Goal: Task Accomplishment & Management: Use online tool/utility

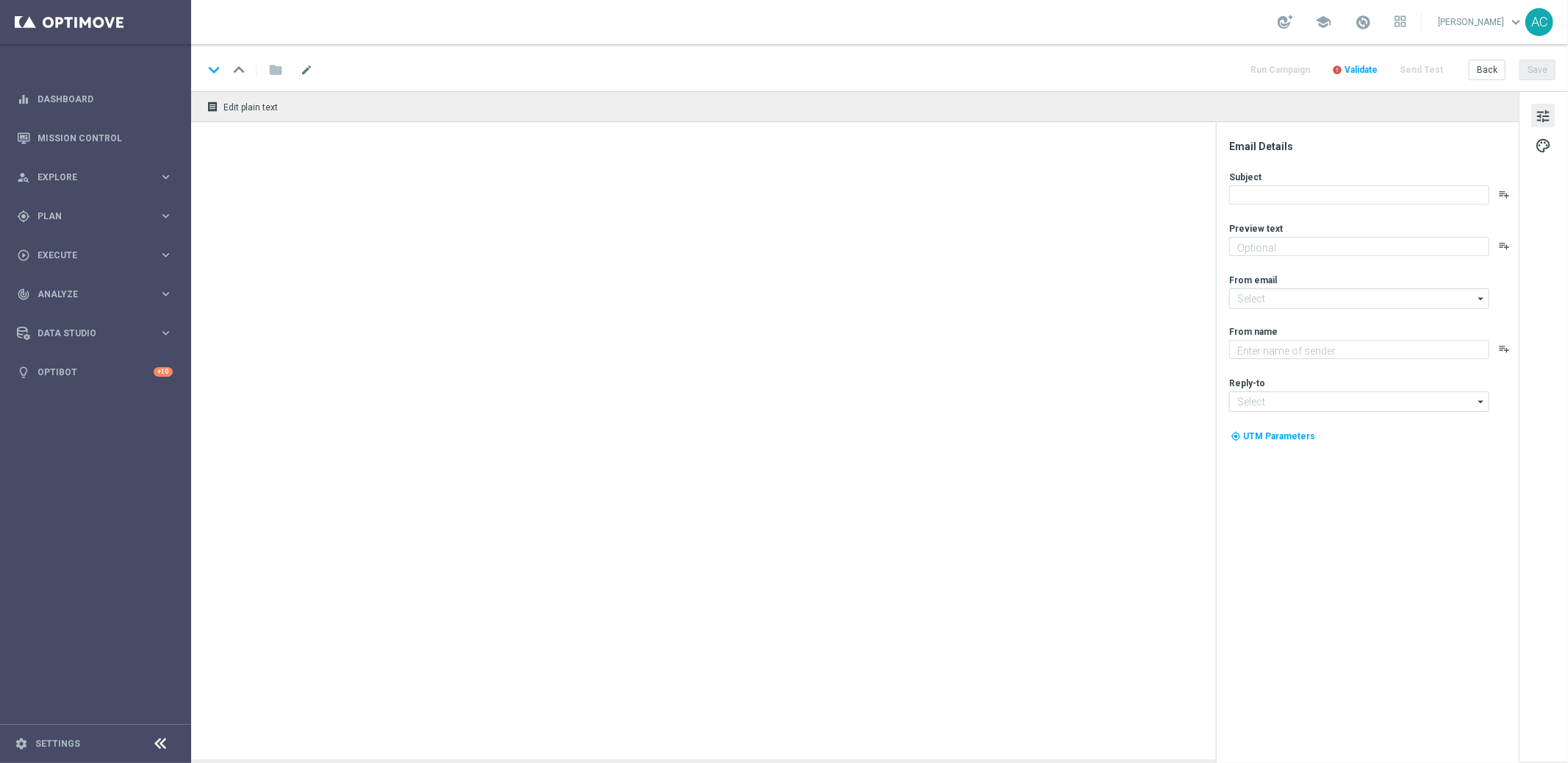
type textarea "Garanta rodadas extras e muita diversão!"
type textarea "Lottoland"
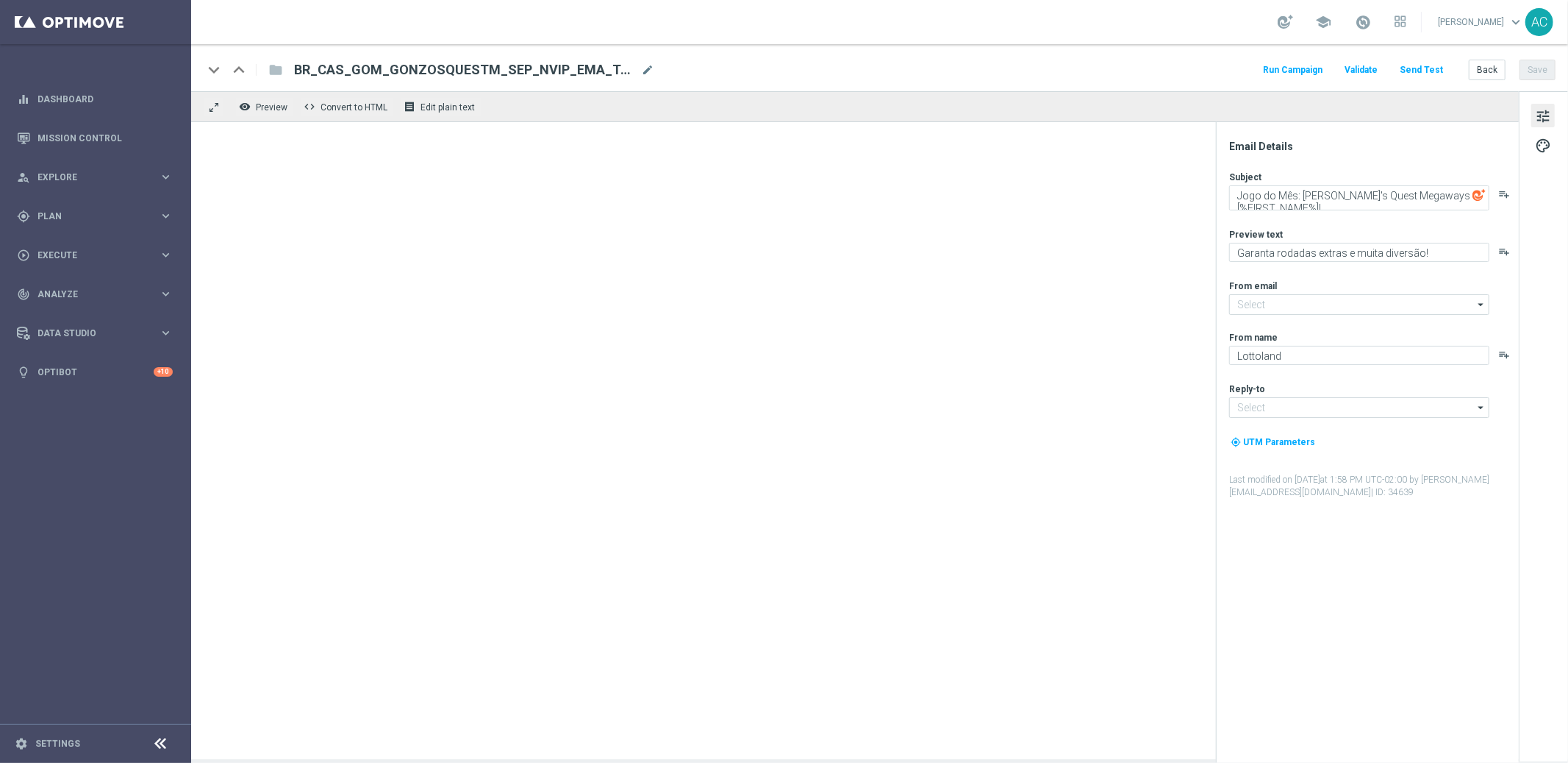
type input "[EMAIL_ADDRESS][DOMAIN_NAME]"
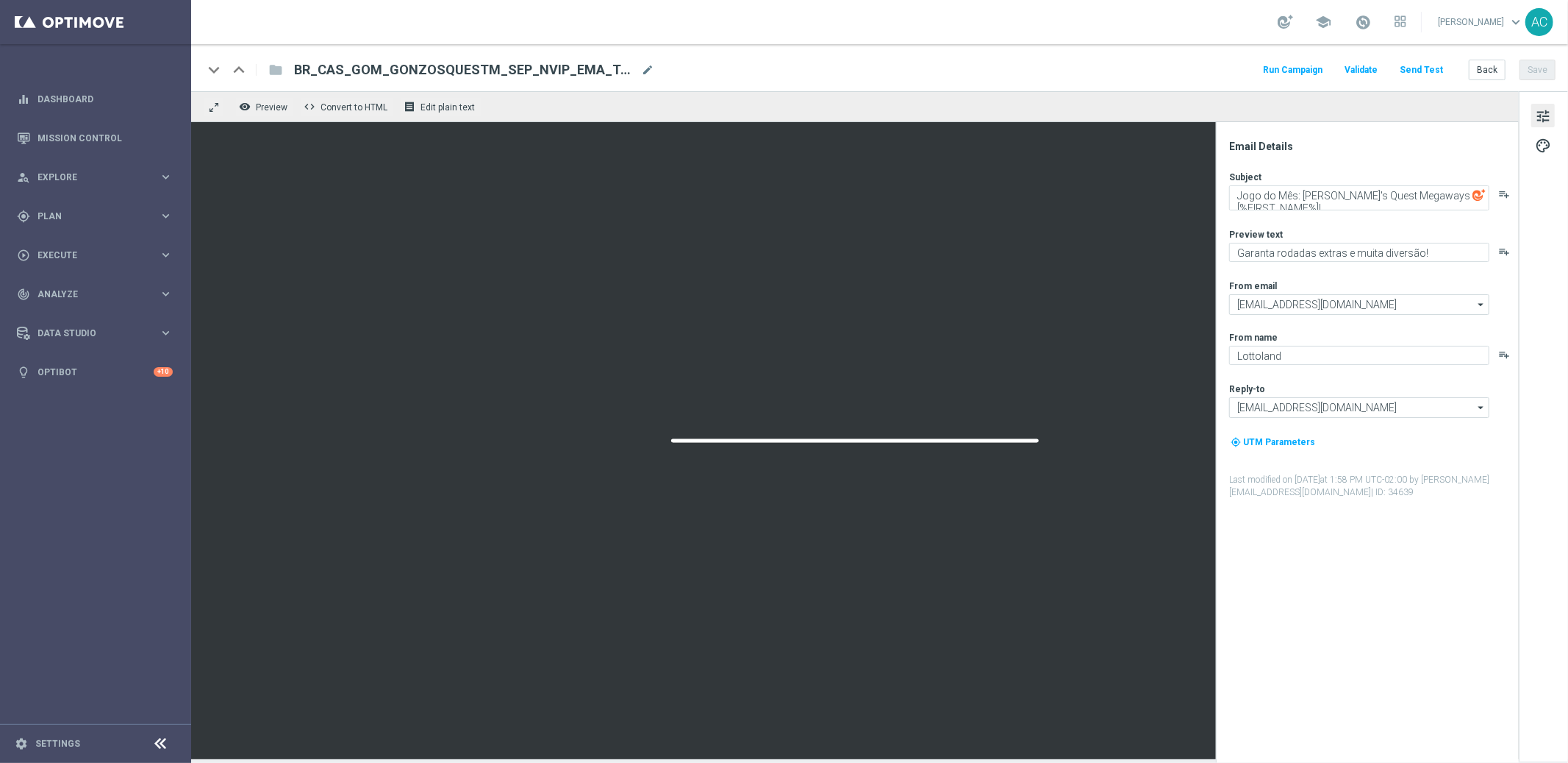
click at [265, 67] on div "folder" at bounding box center [268, 70] width 29 height 23
click at [273, 71] on div "folder" at bounding box center [268, 70] width 29 height 23
click at [273, 68] on div "folder" at bounding box center [268, 70] width 29 height 23
click at [276, 71] on div "folder" at bounding box center [268, 70] width 29 height 23
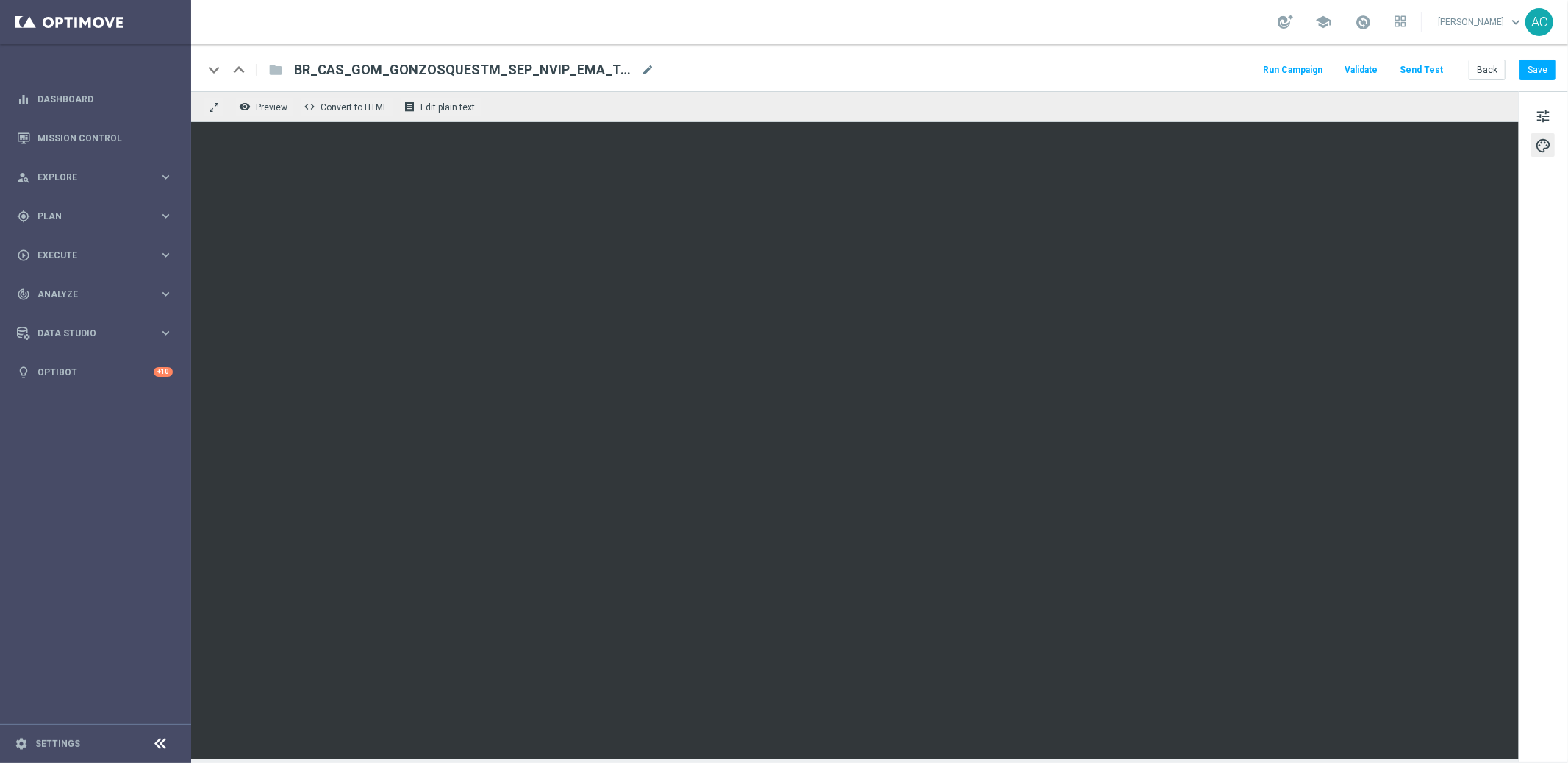
click at [278, 68] on div "folder" at bounding box center [268, 70] width 29 height 23
click at [275, 64] on div "folder" at bounding box center [268, 70] width 29 height 23
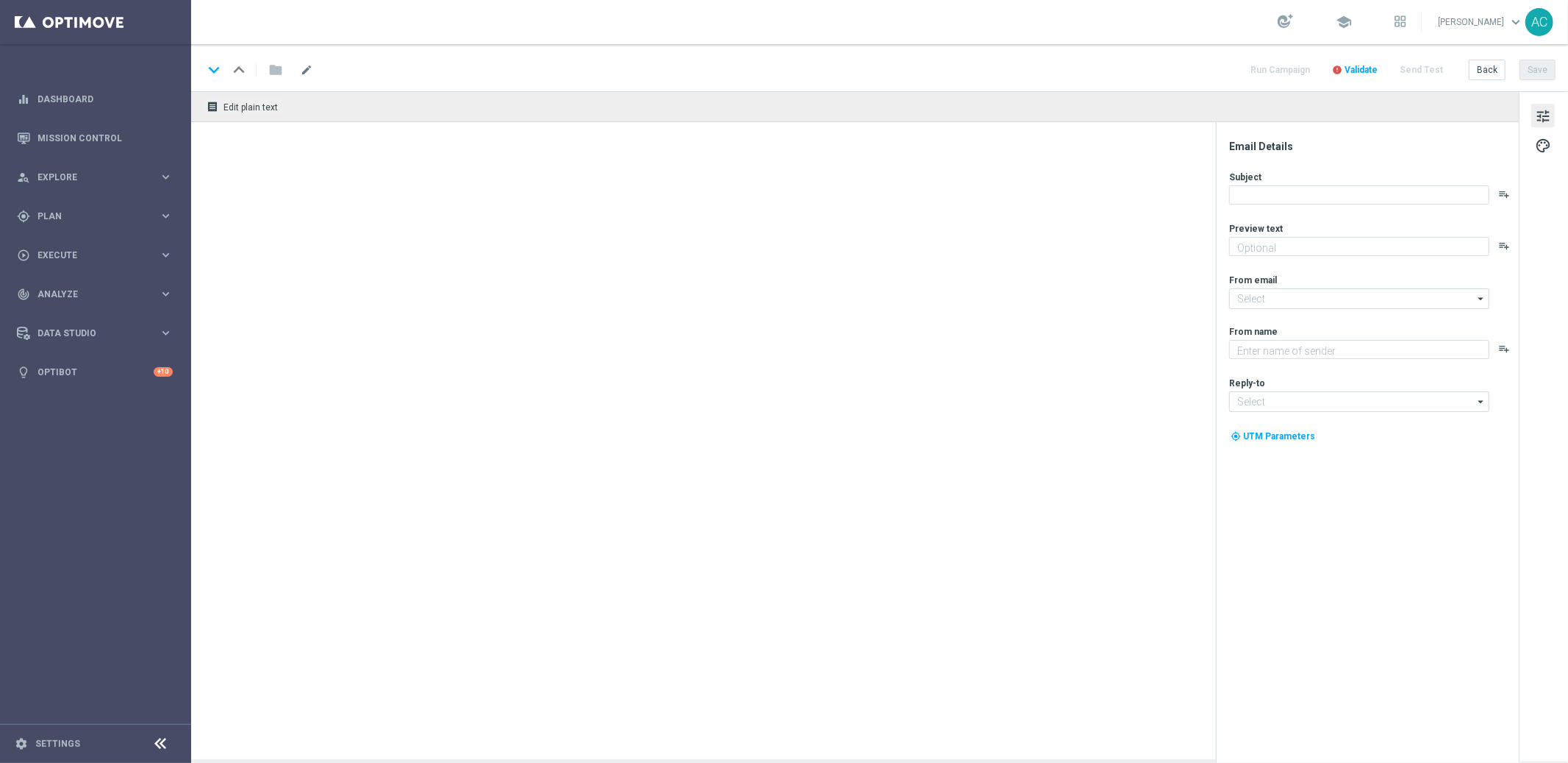
type textarea "Garanta rodadas extras e muita diversão!"
type input "[EMAIL_ADDRESS][DOMAIN_NAME]"
type textarea "Lottoland"
type input "[EMAIL_ADDRESS][DOMAIN_NAME]"
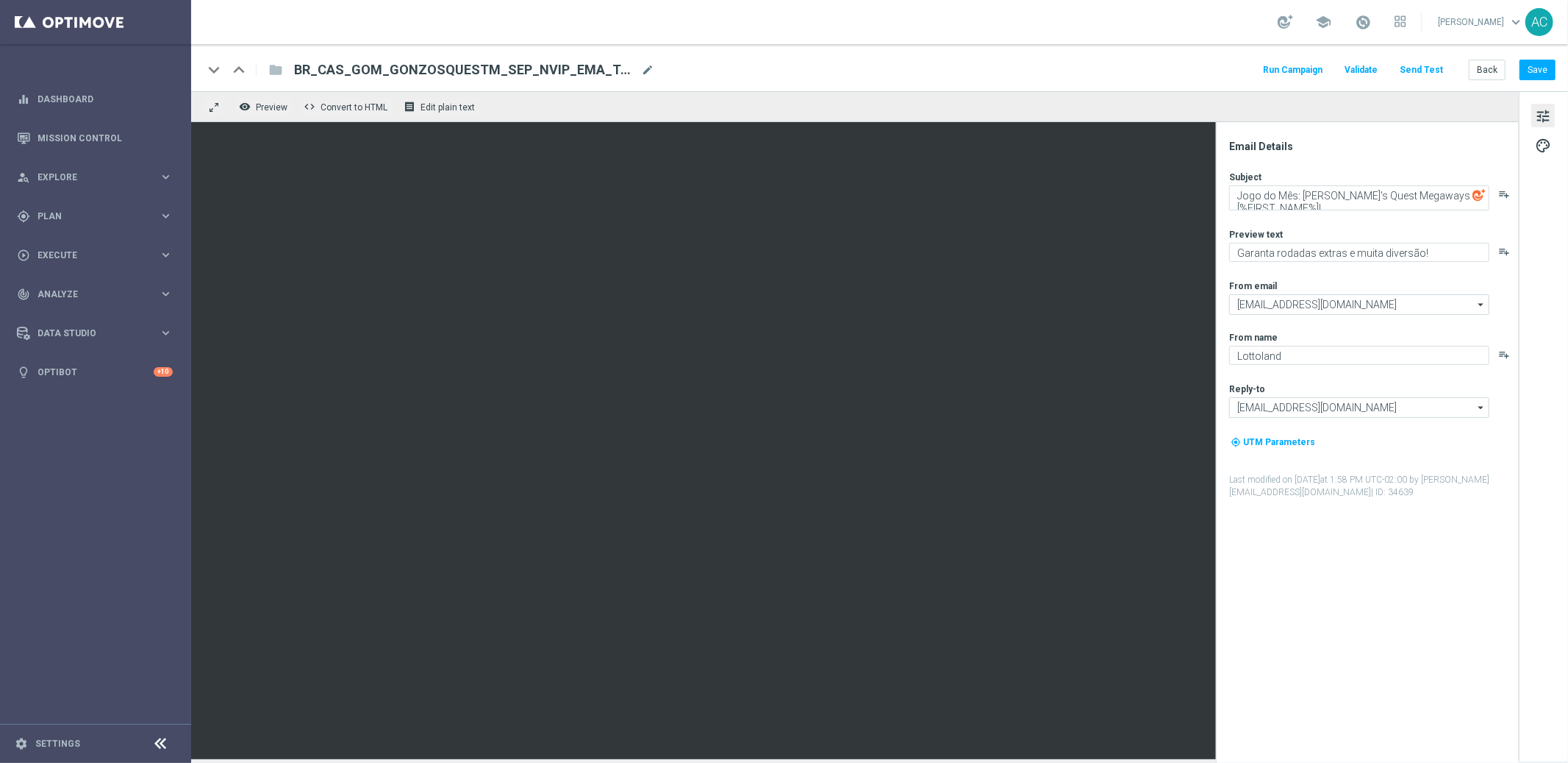
click at [280, 71] on div "folder" at bounding box center [268, 70] width 29 height 23
click at [275, 69] on div "folder" at bounding box center [268, 70] width 29 height 23
click at [113, 212] on span "Plan" at bounding box center [97, 215] width 122 height 9
click at [94, 289] on span "Templates" at bounding box center [92, 290] width 105 height 9
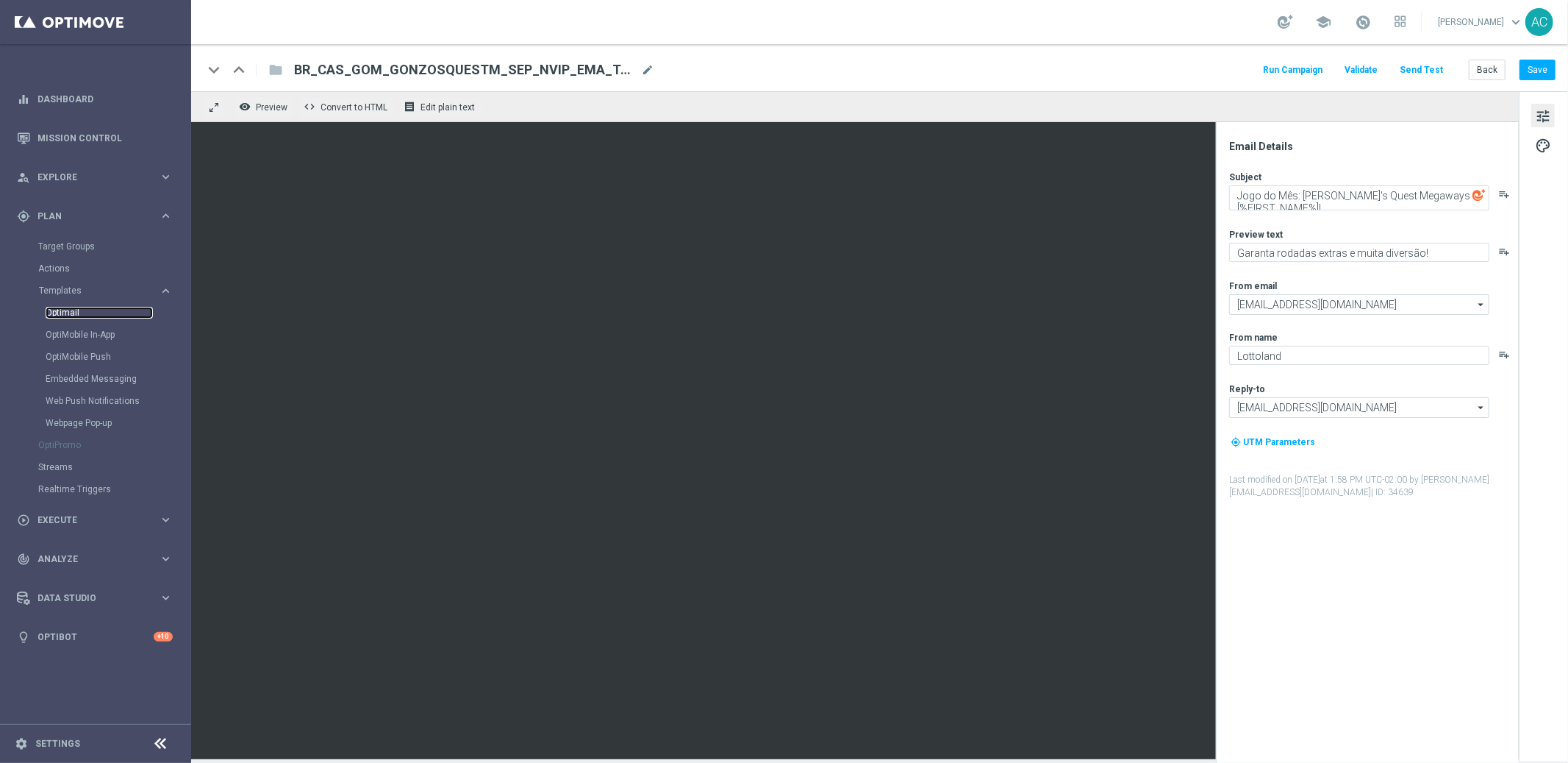
click at [73, 314] on link "Optimail" at bounding box center [99, 313] width 107 height 12
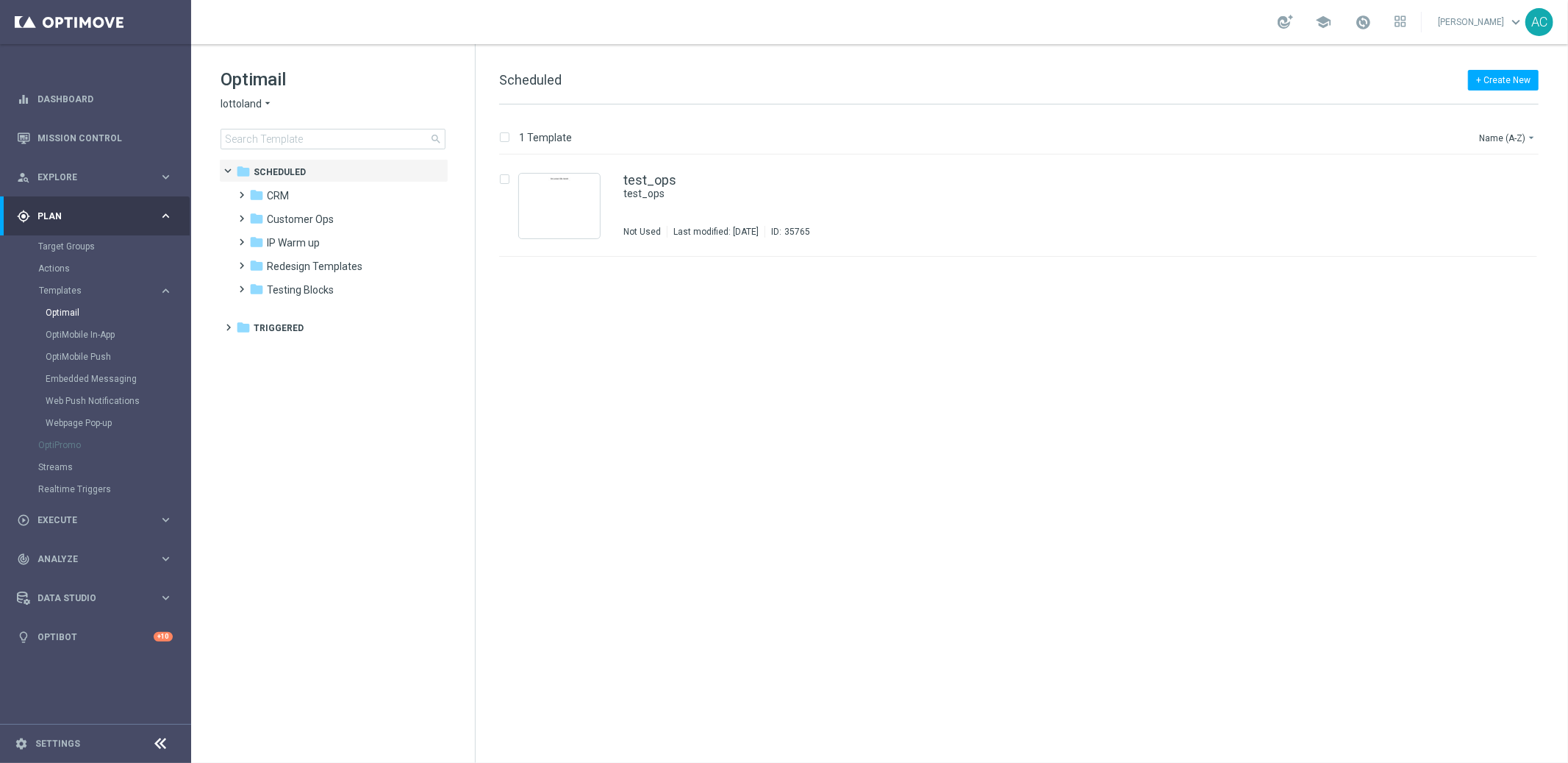
click at [255, 101] on span "lottoland" at bounding box center [241, 104] width 41 height 14
click at [301, 197] on div "[DOMAIN_NAME]" at bounding box center [276, 191] width 110 height 18
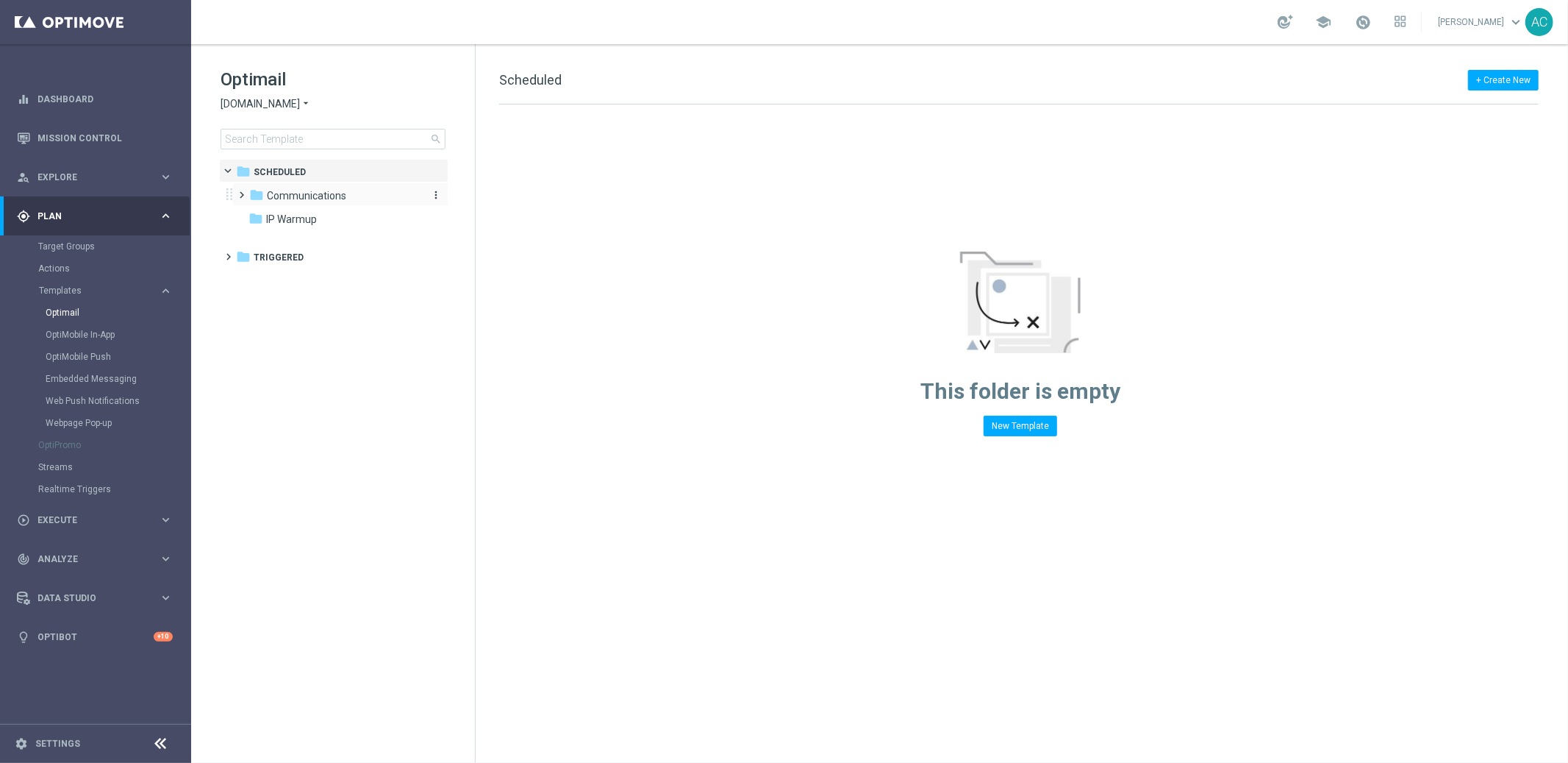
click at [313, 201] on span "Communications" at bounding box center [307, 196] width 80 height 14
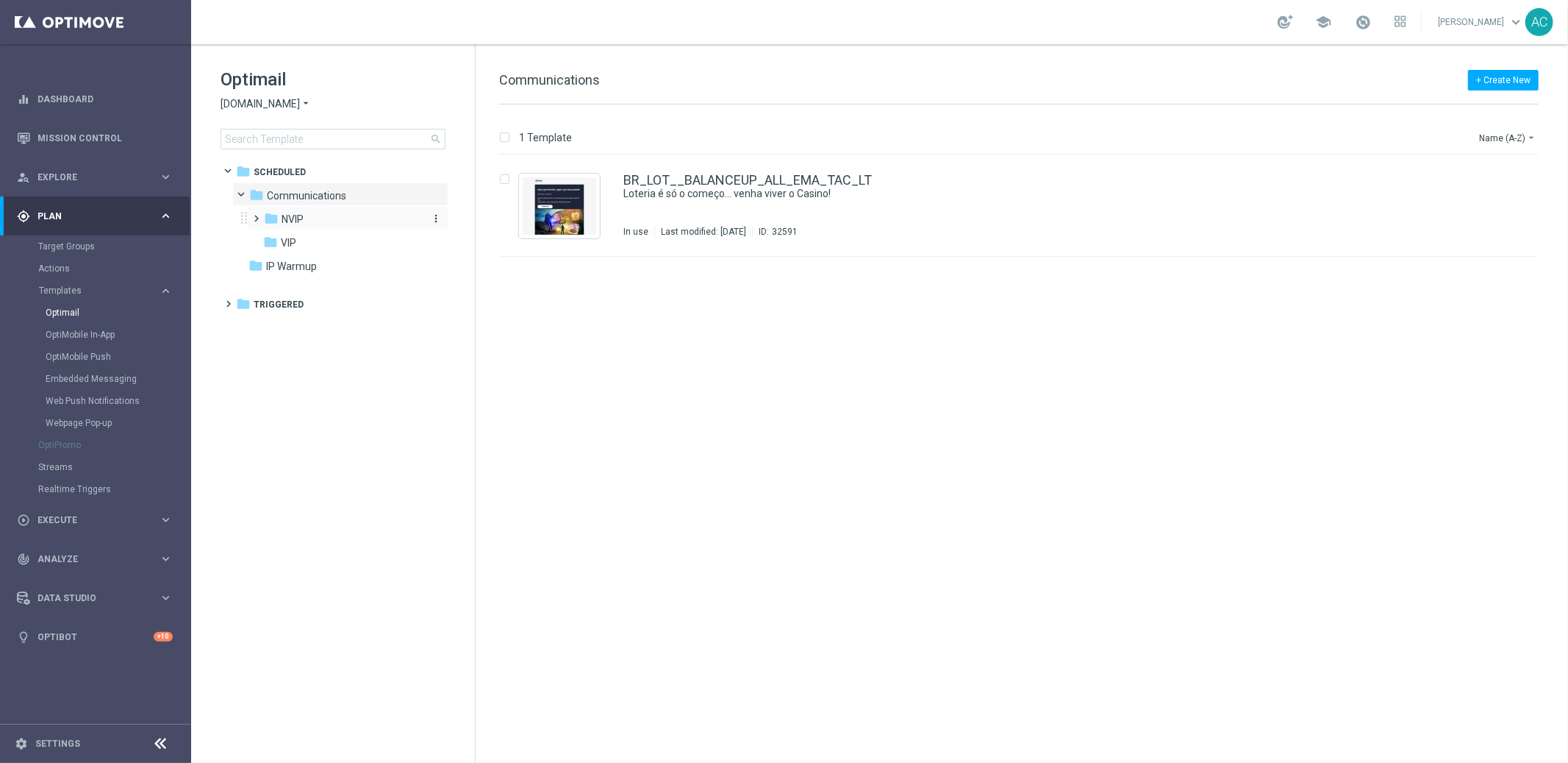
click at [311, 223] on div "folder NVIP" at bounding box center [342, 219] width 157 height 17
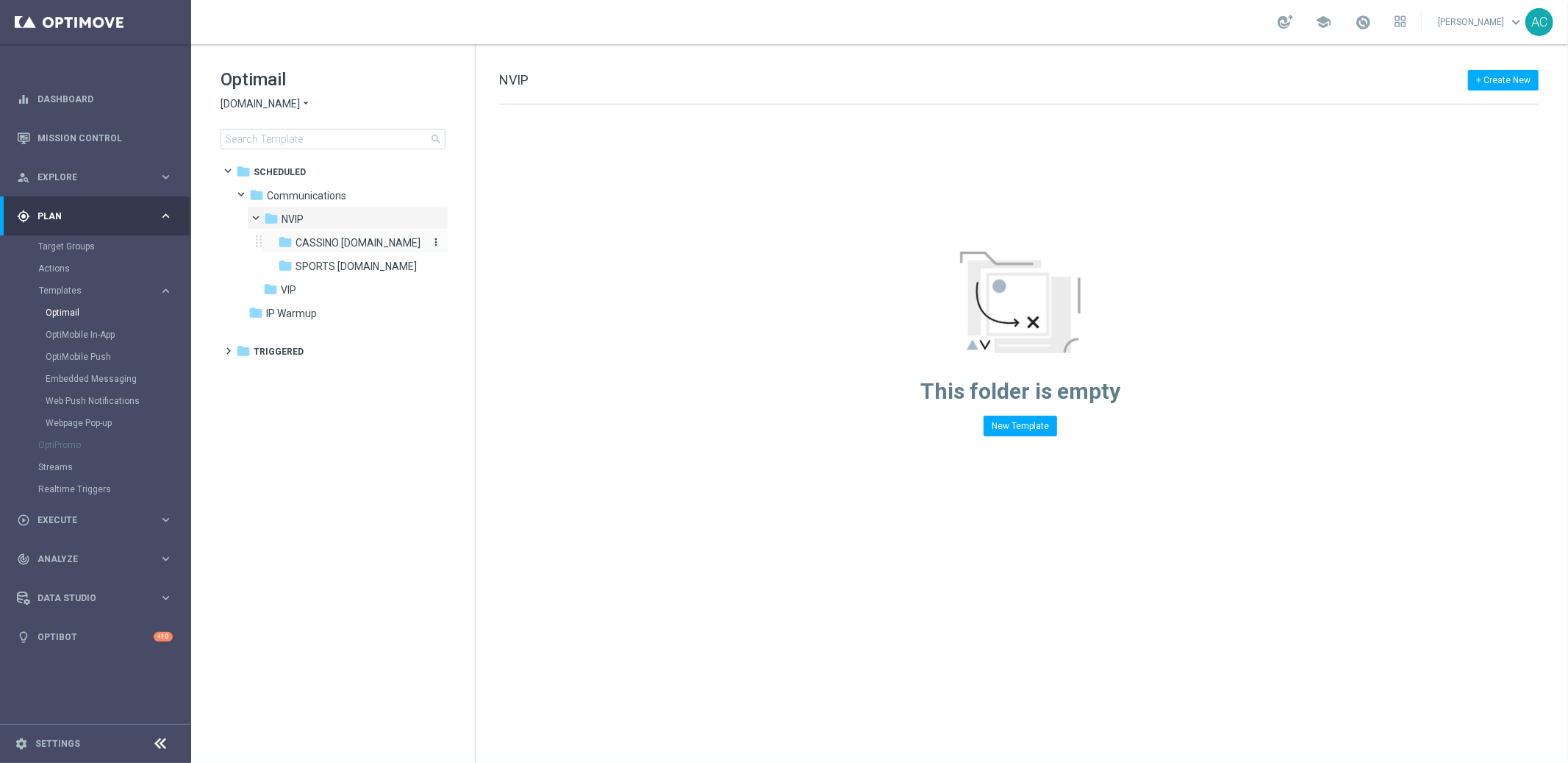
click at [324, 239] on span "CASSINO [DOMAIN_NAME]" at bounding box center [357, 243] width 125 height 14
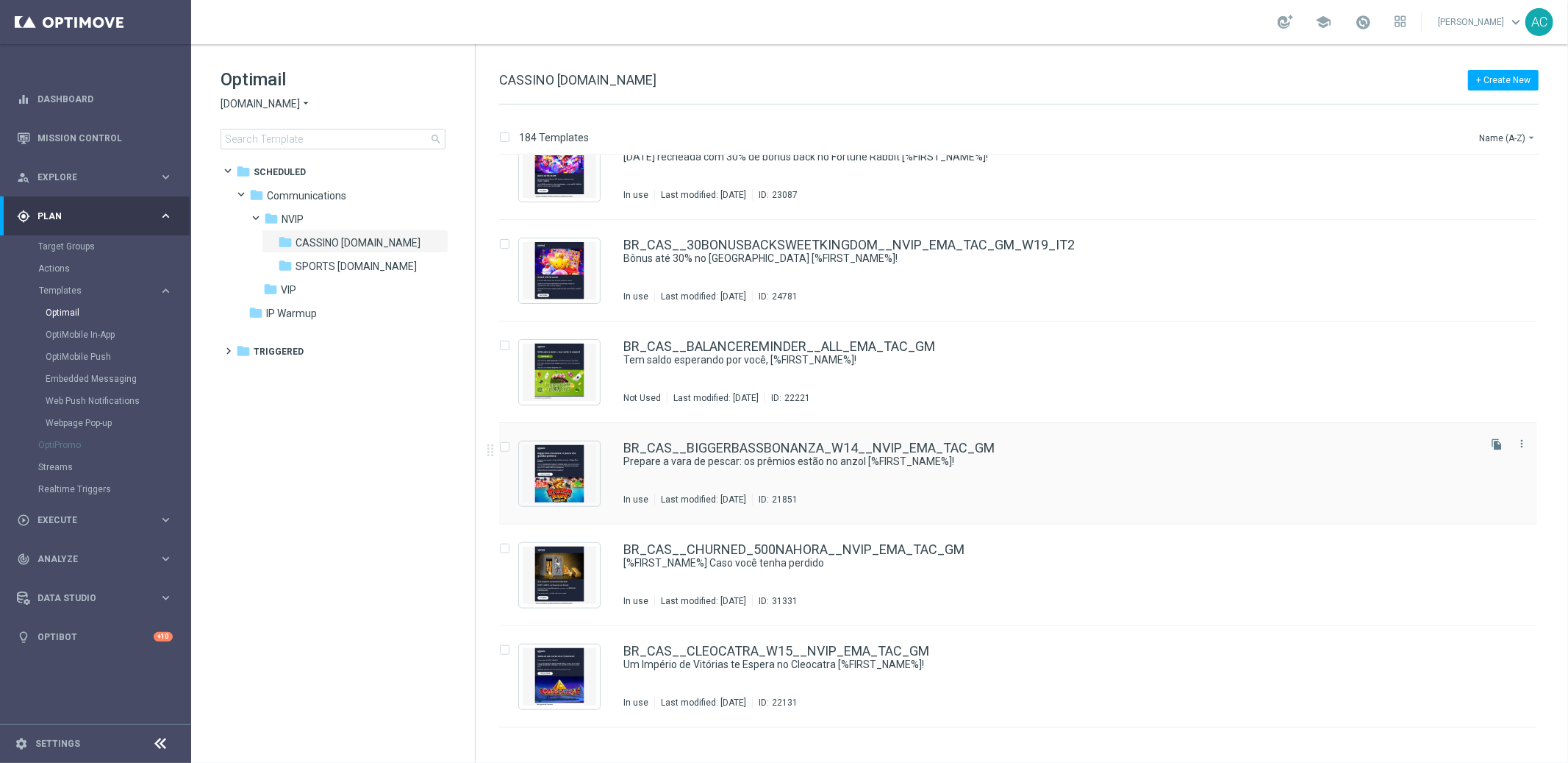
scroll to position [1160, 0]
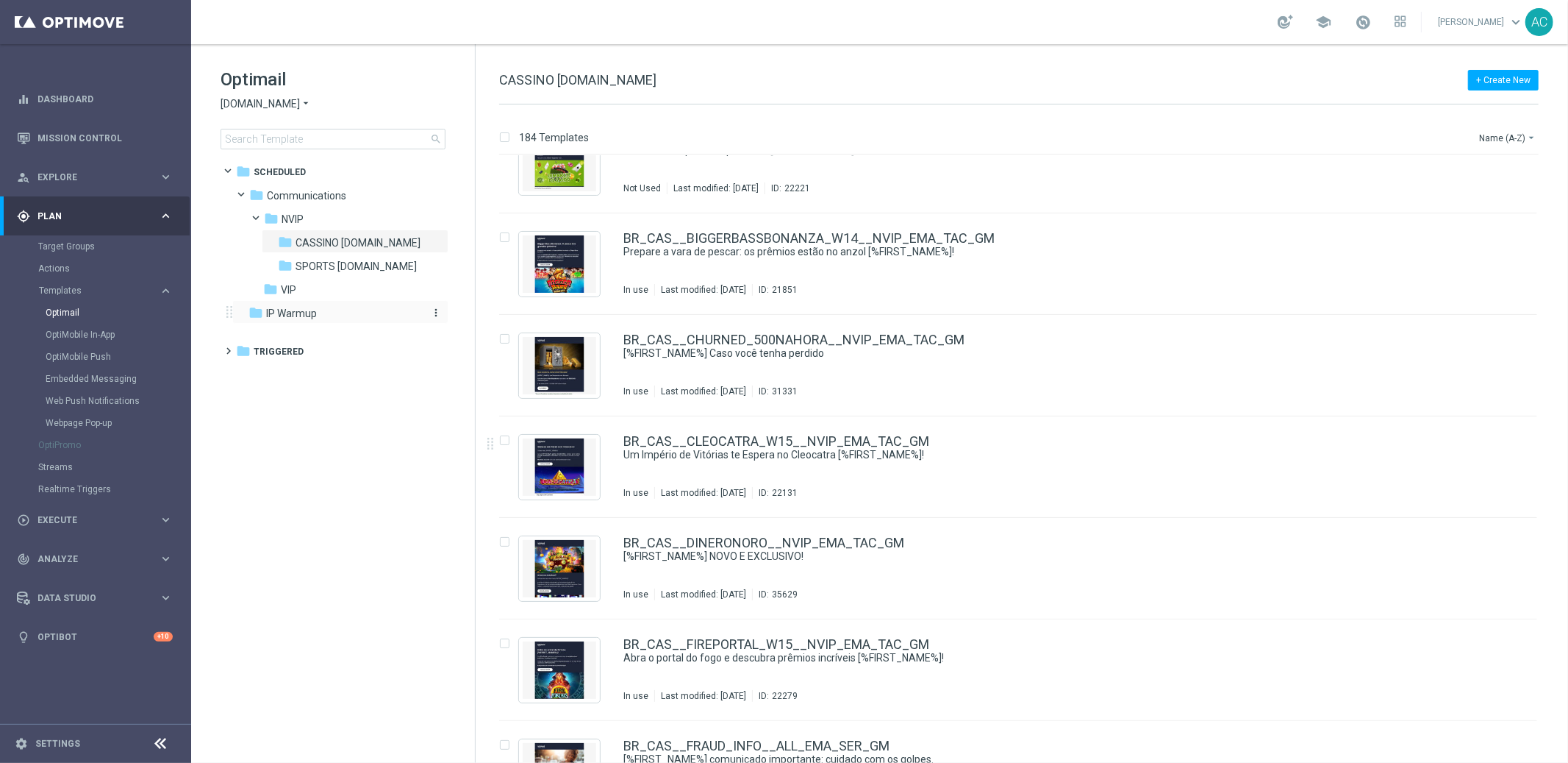
click at [283, 311] on span "IP Warmup" at bounding box center [291, 314] width 51 height 14
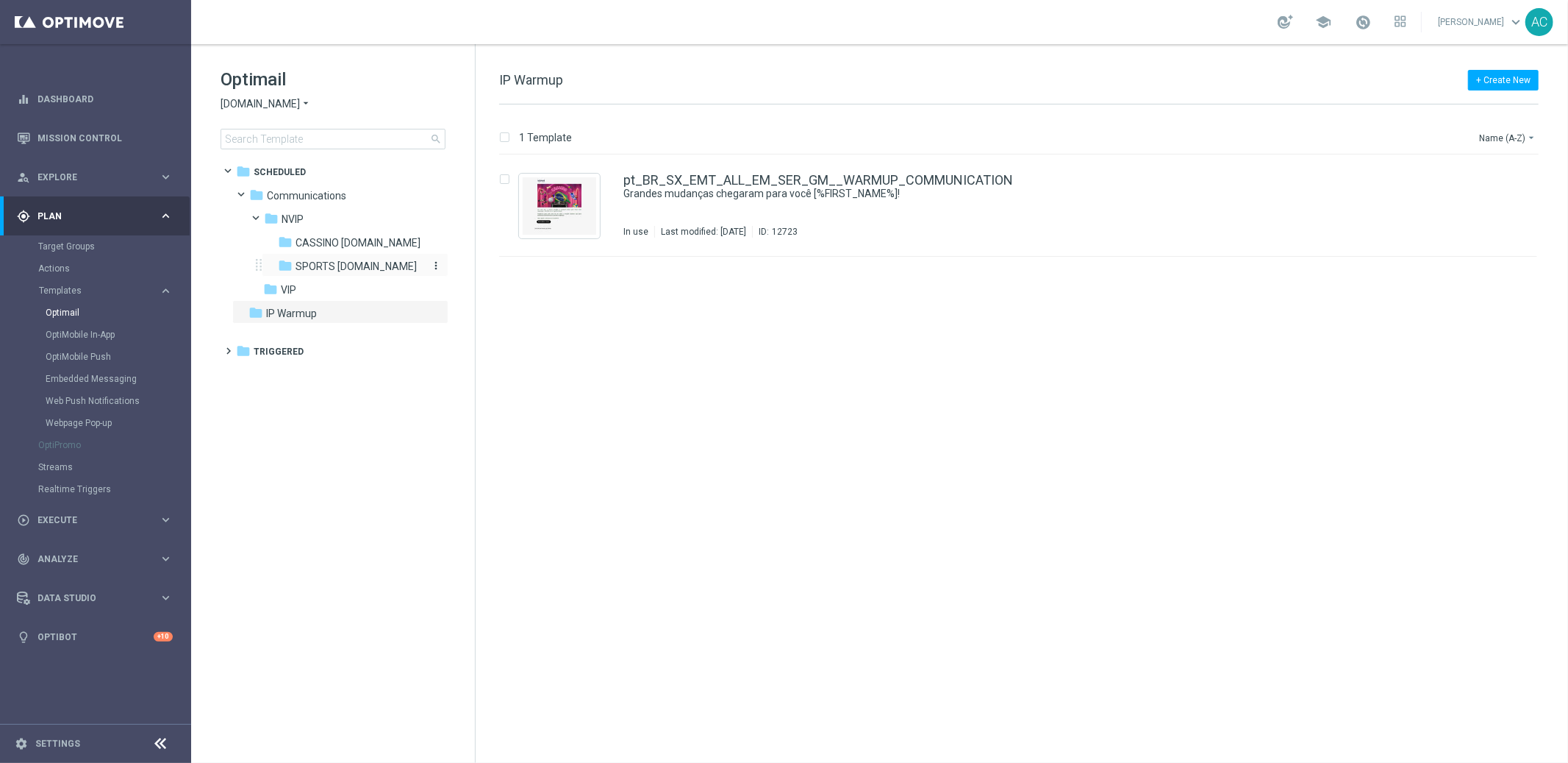
click at [314, 265] on span "SPORTS [DOMAIN_NAME]" at bounding box center [355, 266] width 122 height 14
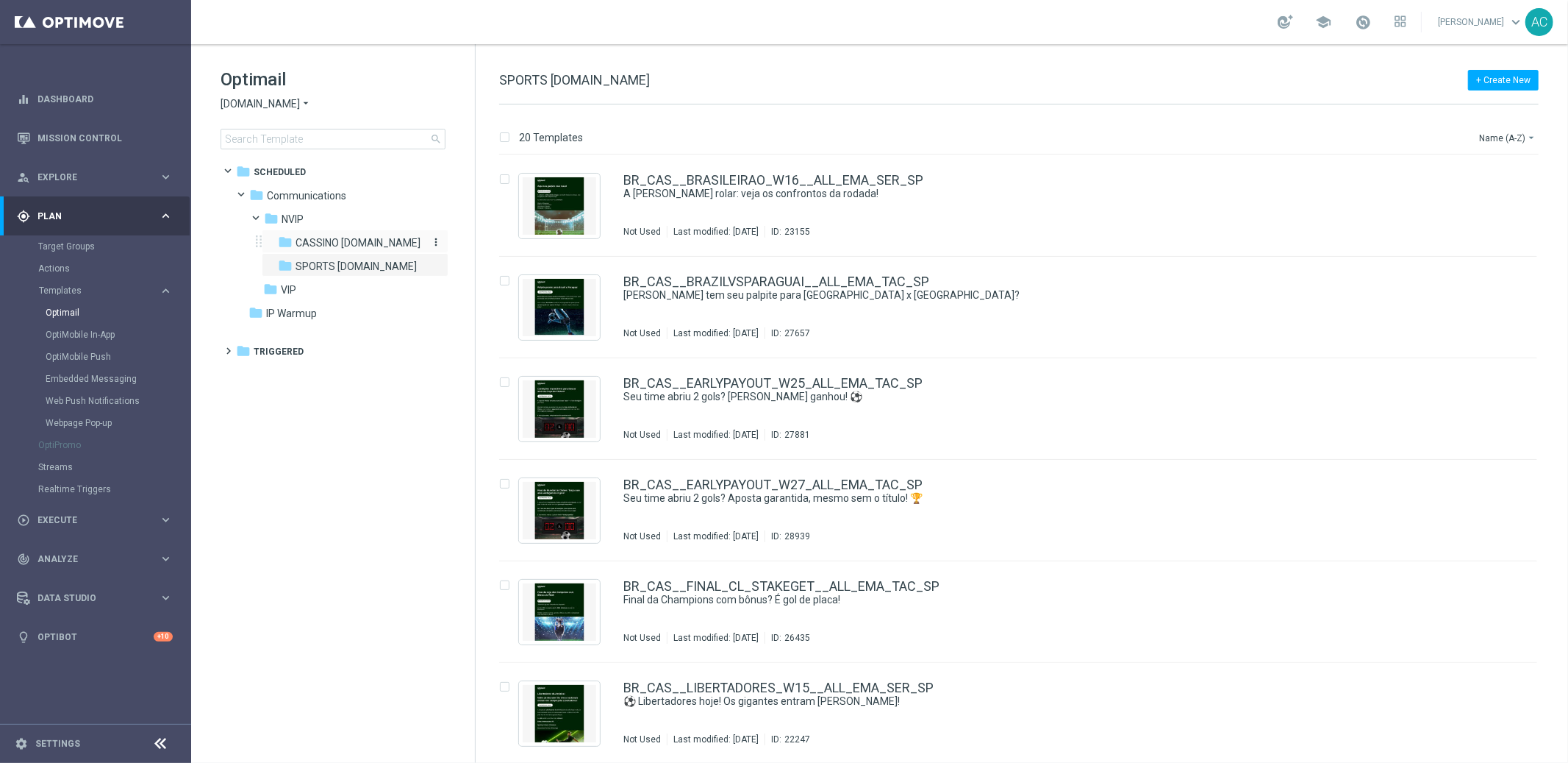
click at [327, 243] on span "CASSINO [DOMAIN_NAME]" at bounding box center [357, 243] width 125 height 14
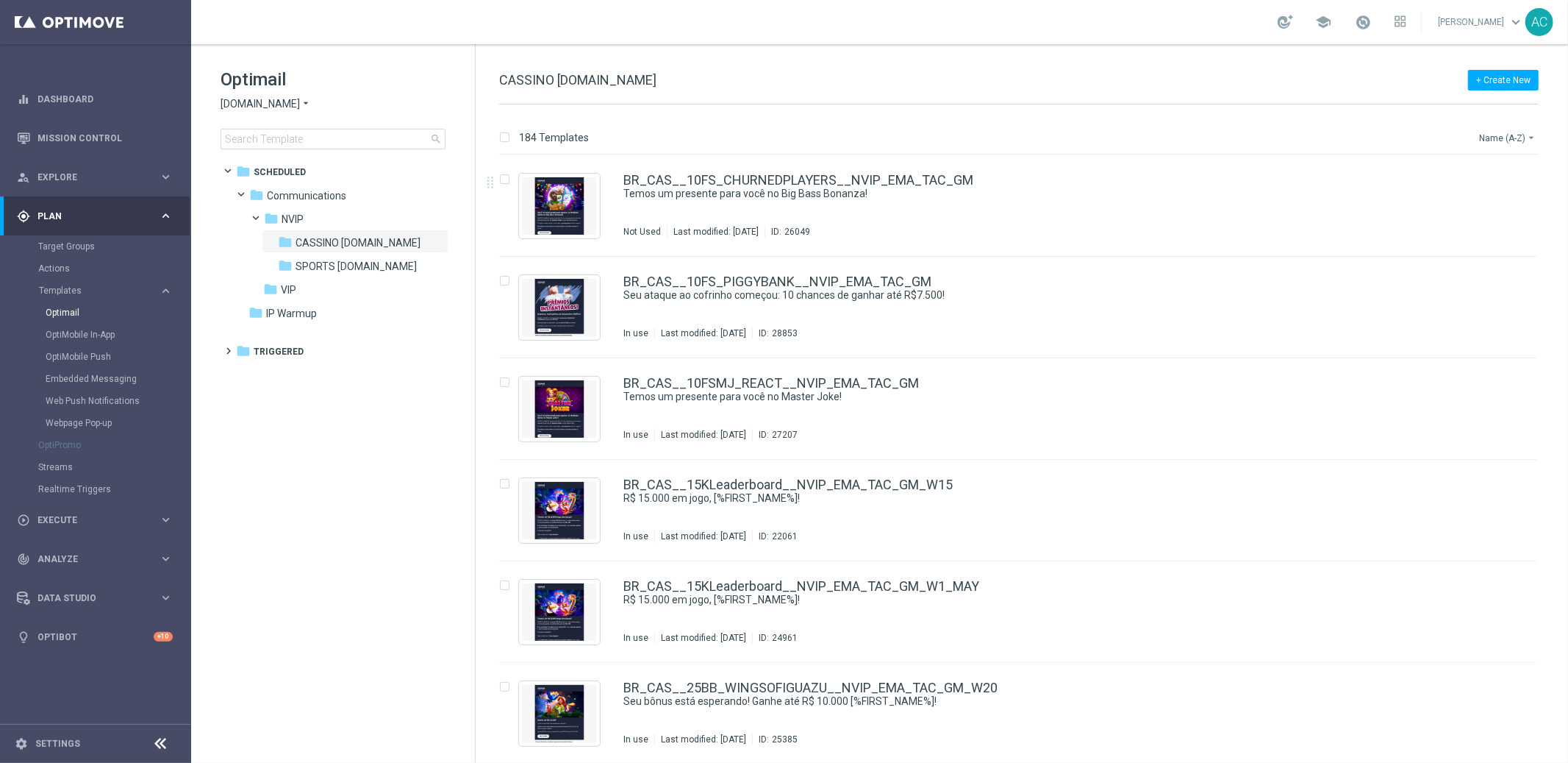
click at [1498, 136] on button "Name (A-Z) arrow_drop_down" at bounding box center [1508, 137] width 61 height 18
click at [1501, 202] on span "Date Modified (Newest)" at bounding box center [1481, 203] width 98 height 11
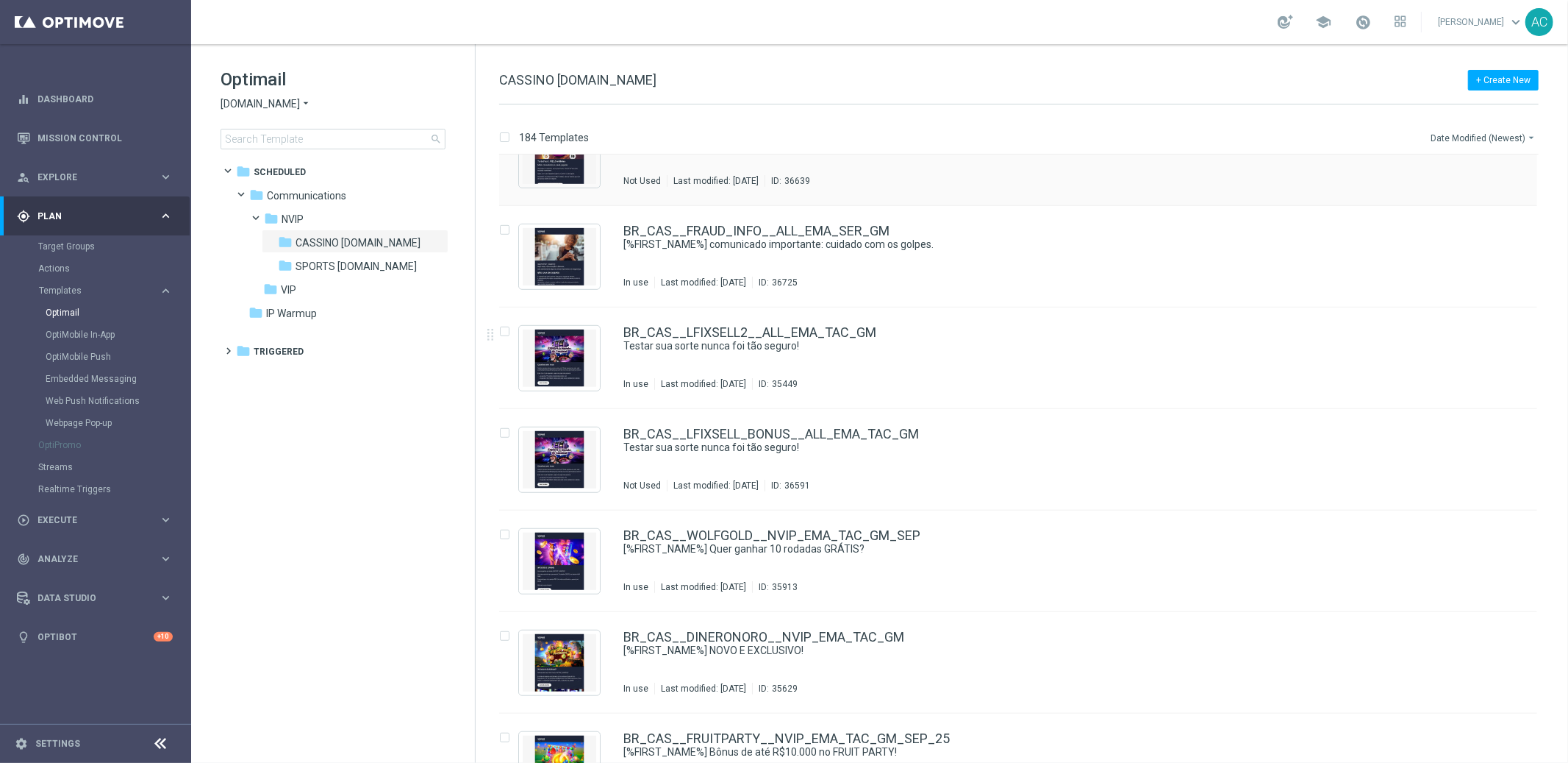
scroll to position [211, 0]
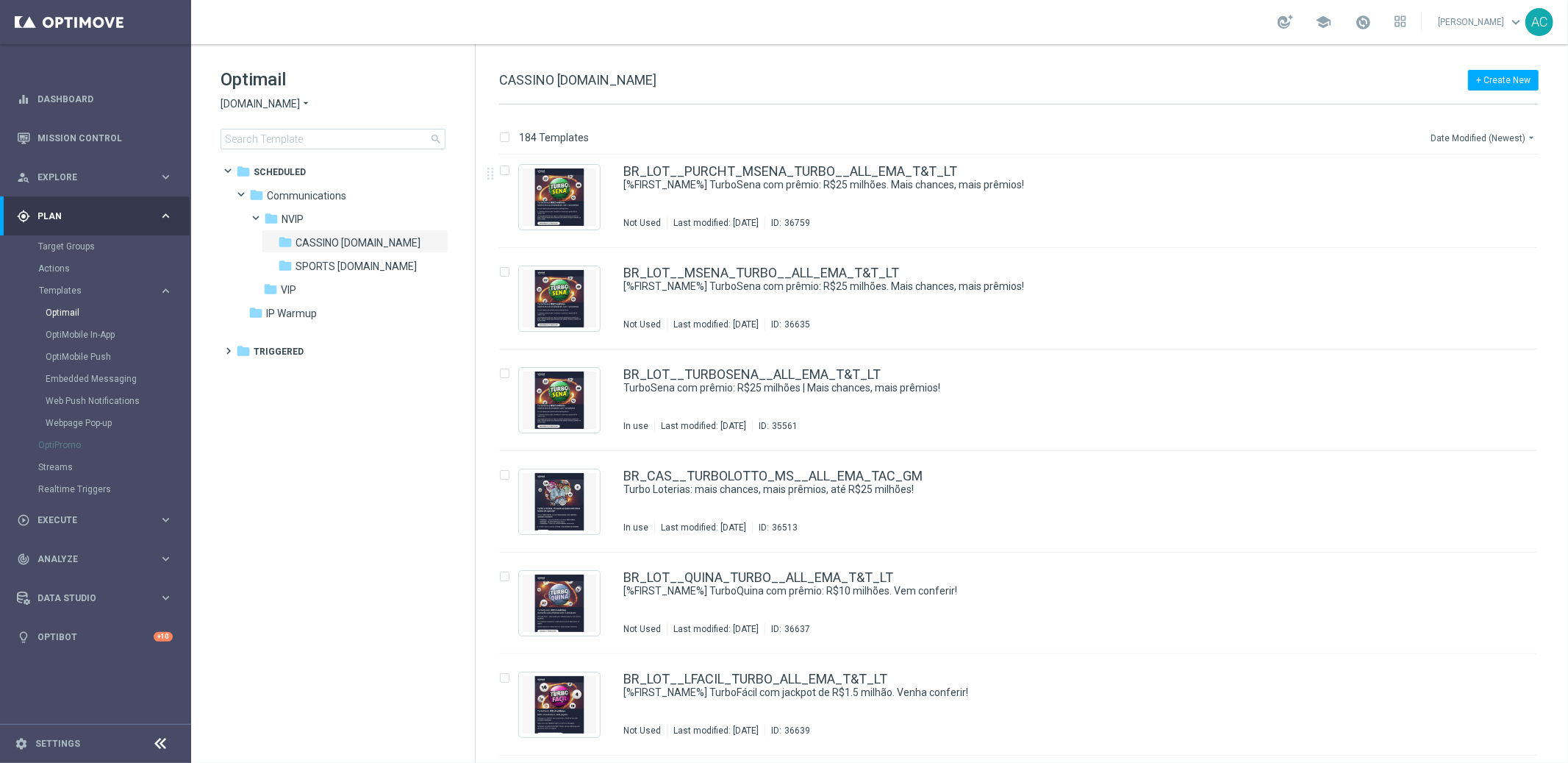
click at [1485, 139] on button "Date Modified (Newest) arrow_drop_down" at bounding box center [1483, 137] width 109 height 18
click at [1504, 205] on span "Date Modified (Newest)" at bounding box center [1481, 203] width 98 height 11
click at [324, 218] on div "folder NVIP" at bounding box center [342, 219] width 157 height 17
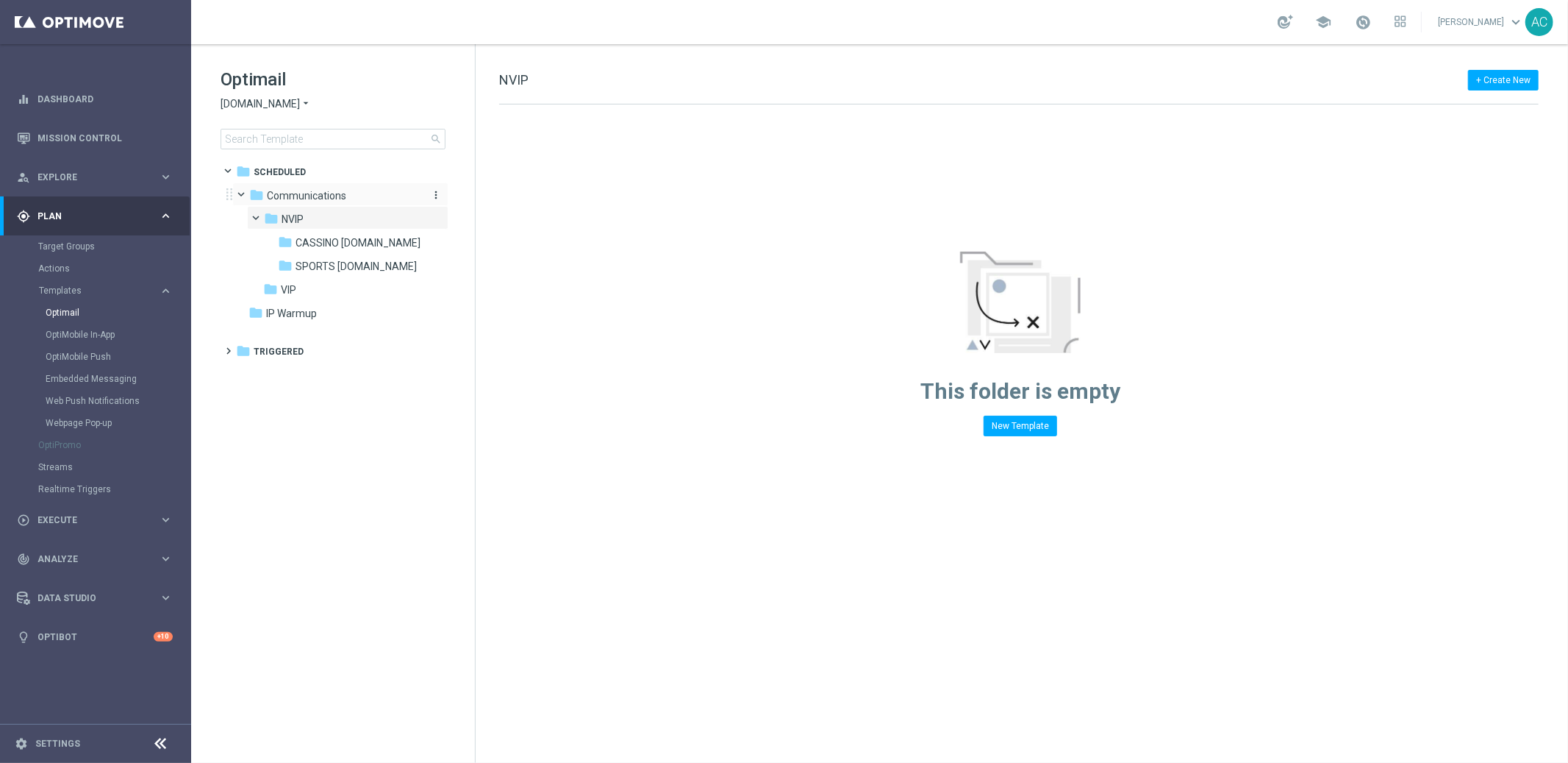
click at [301, 193] on span "Communications" at bounding box center [307, 196] width 80 height 14
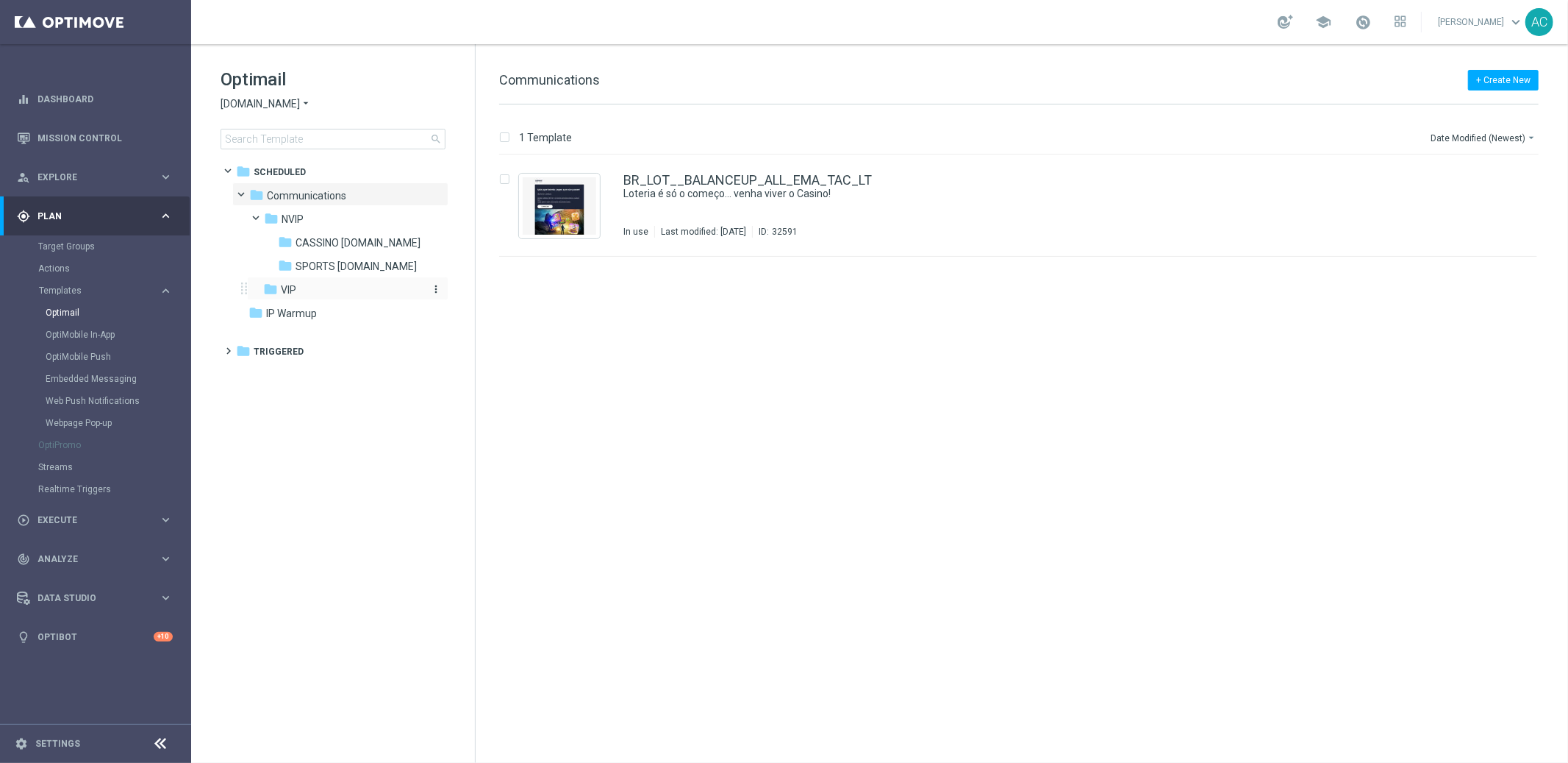
click at [294, 284] on span "VIP" at bounding box center [288, 290] width 16 height 14
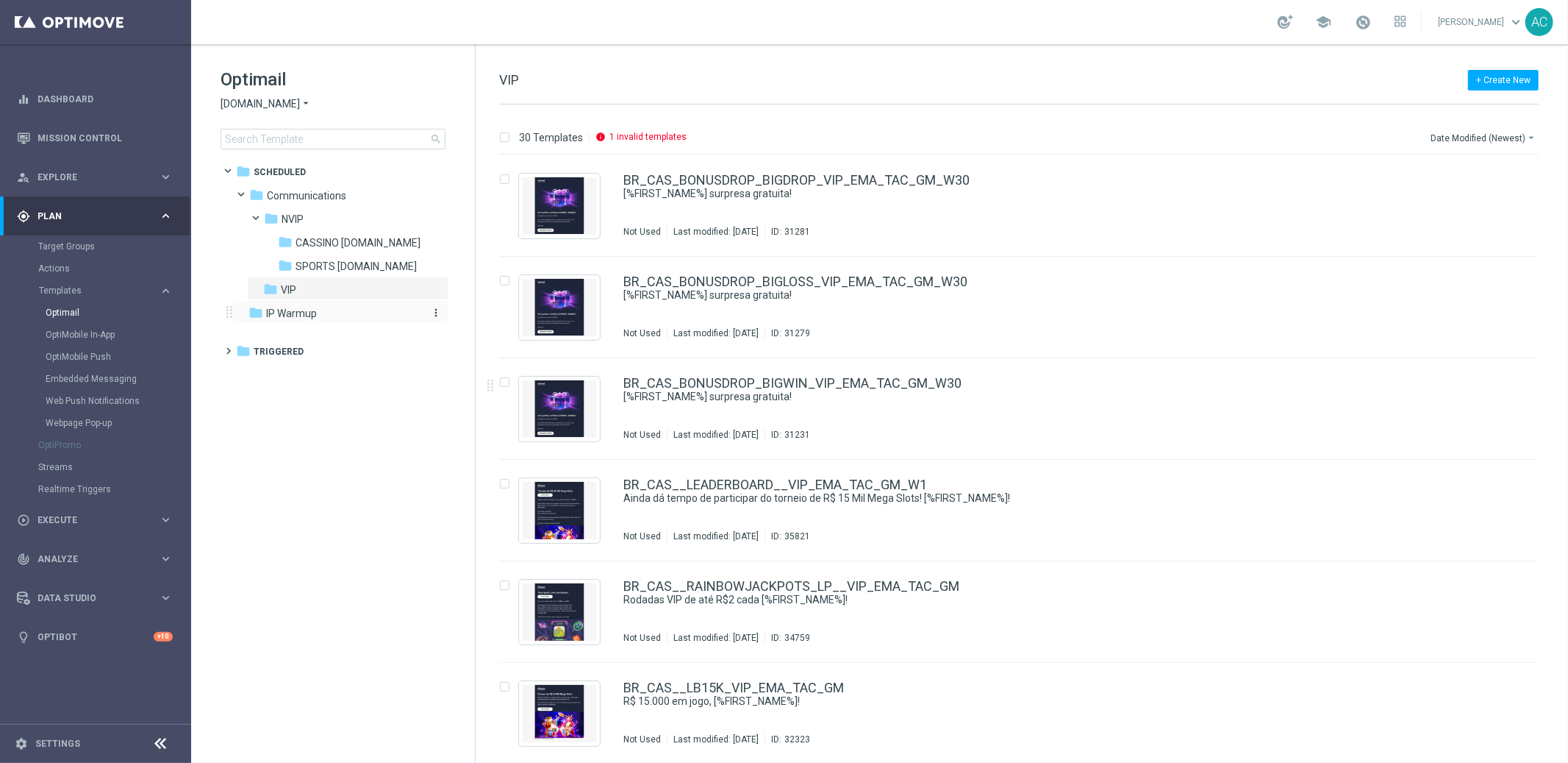
click at [314, 312] on span "IP Warmup" at bounding box center [291, 314] width 51 height 14
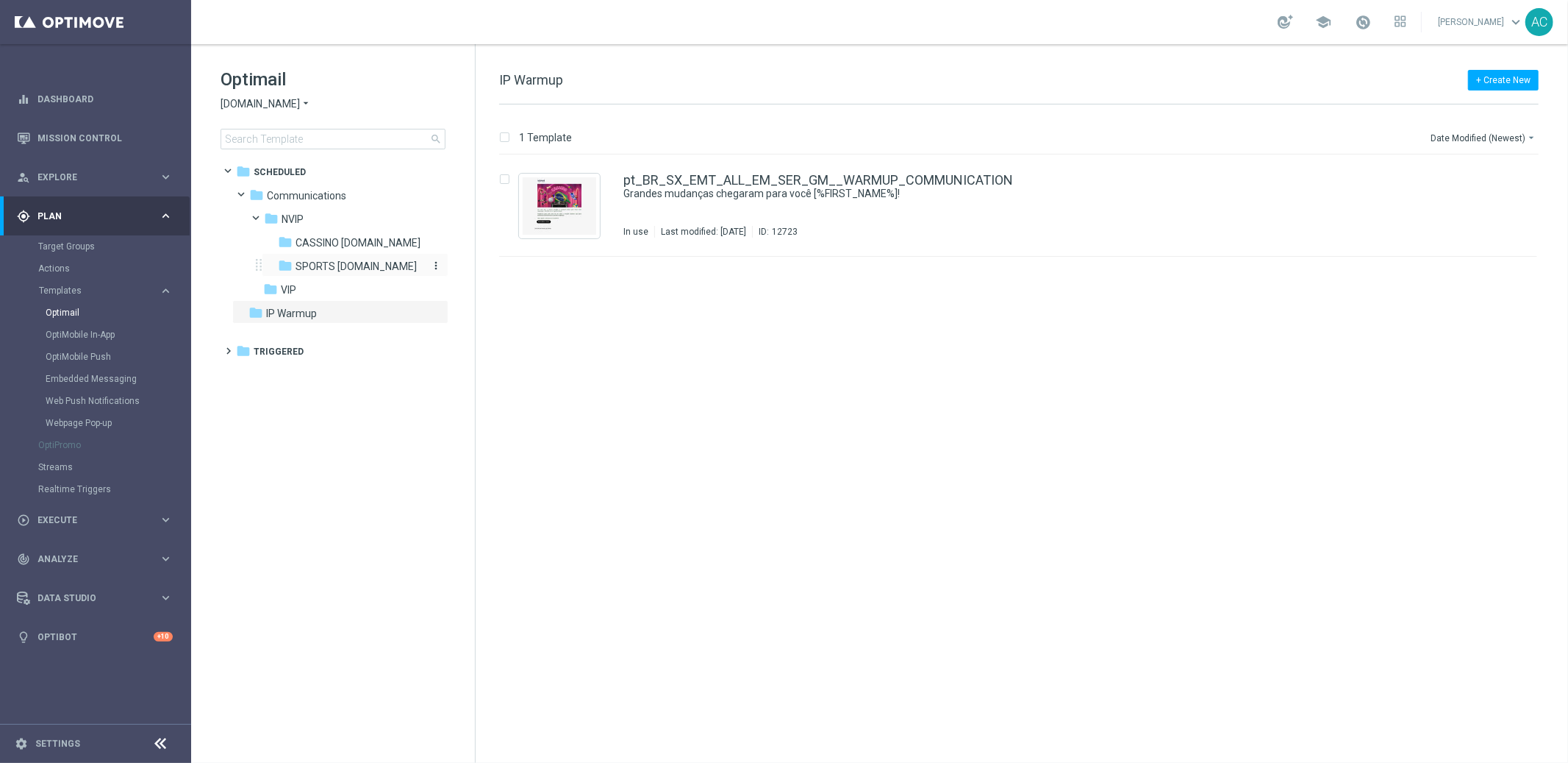
click at [335, 258] on div "folder SPORTS [DOMAIN_NAME]" at bounding box center [350, 266] width 145 height 17
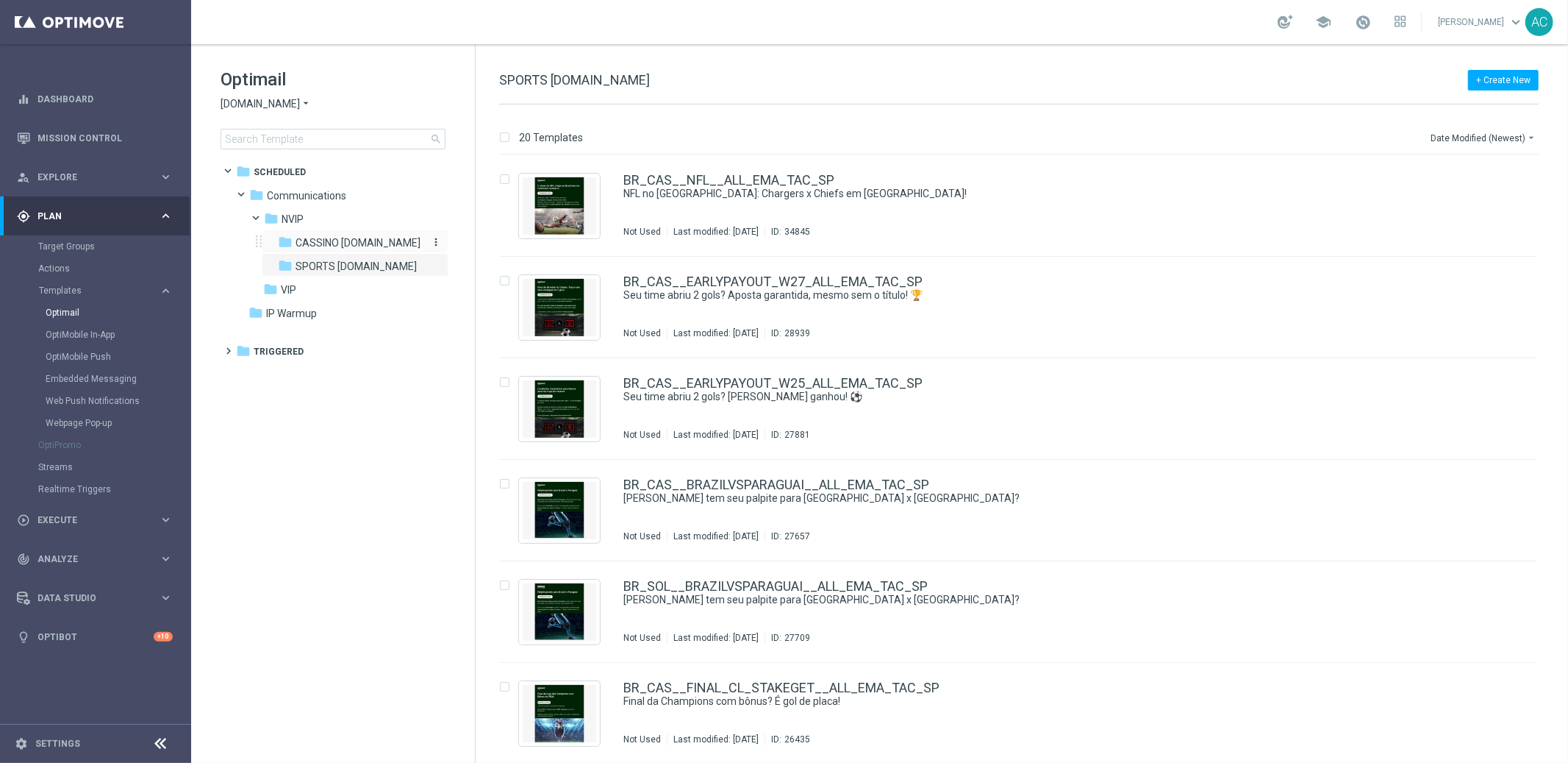
click at [344, 241] on span "CASSINO [DOMAIN_NAME]" at bounding box center [357, 243] width 125 height 14
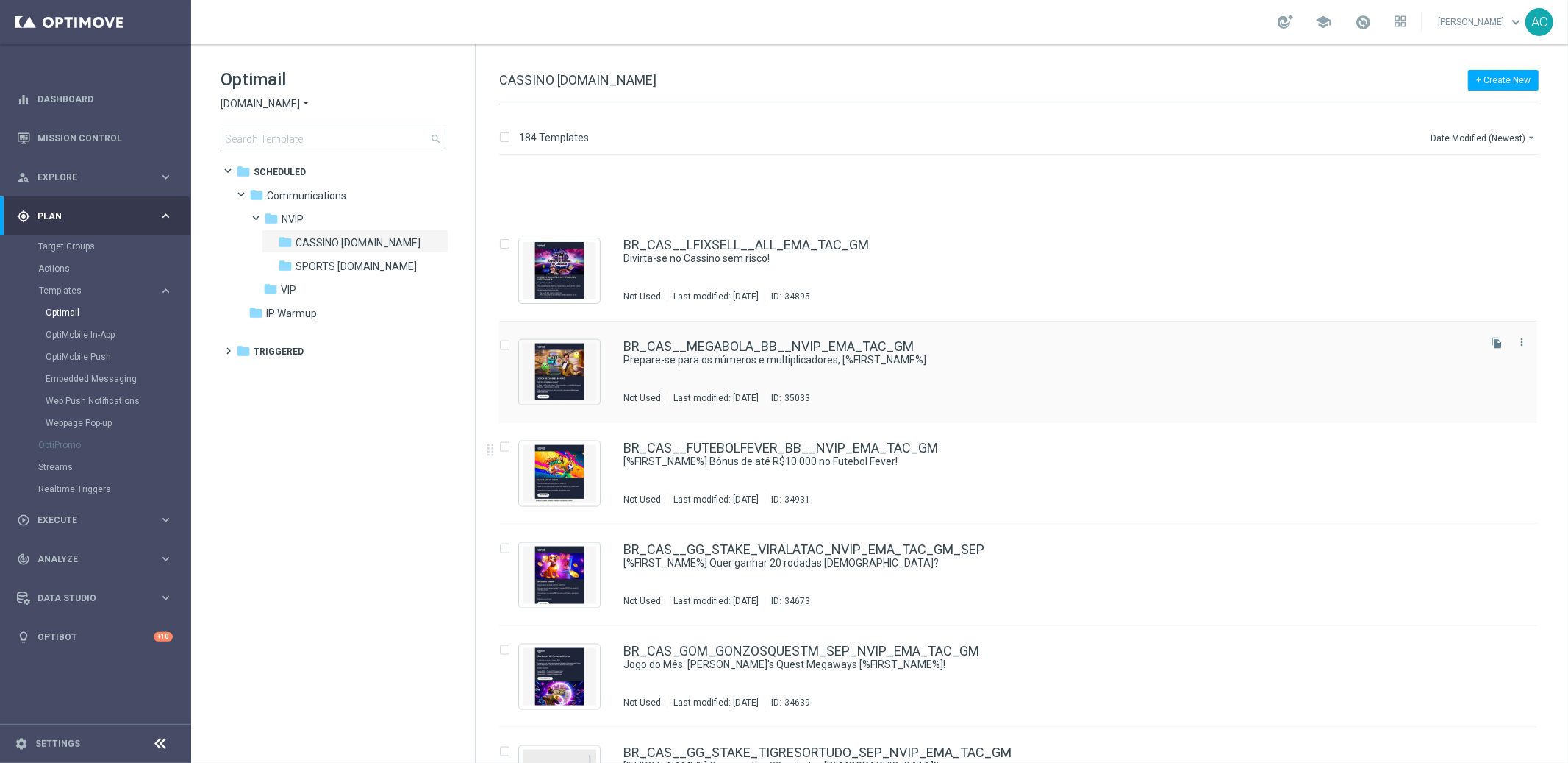
scroll to position [1727, 0]
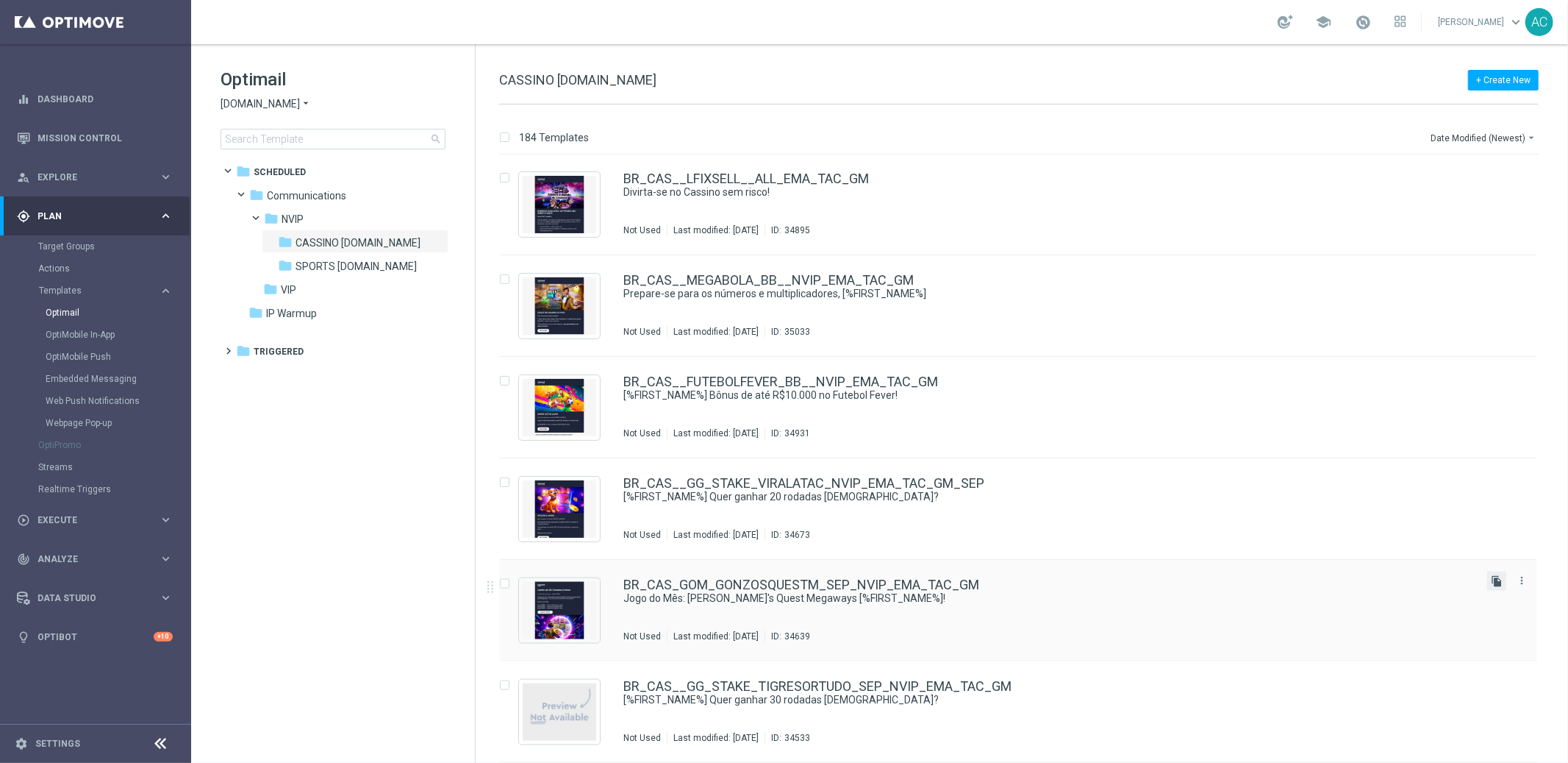
click at [1491, 581] on icon "file_copy" at bounding box center [1497, 581] width 12 height 12
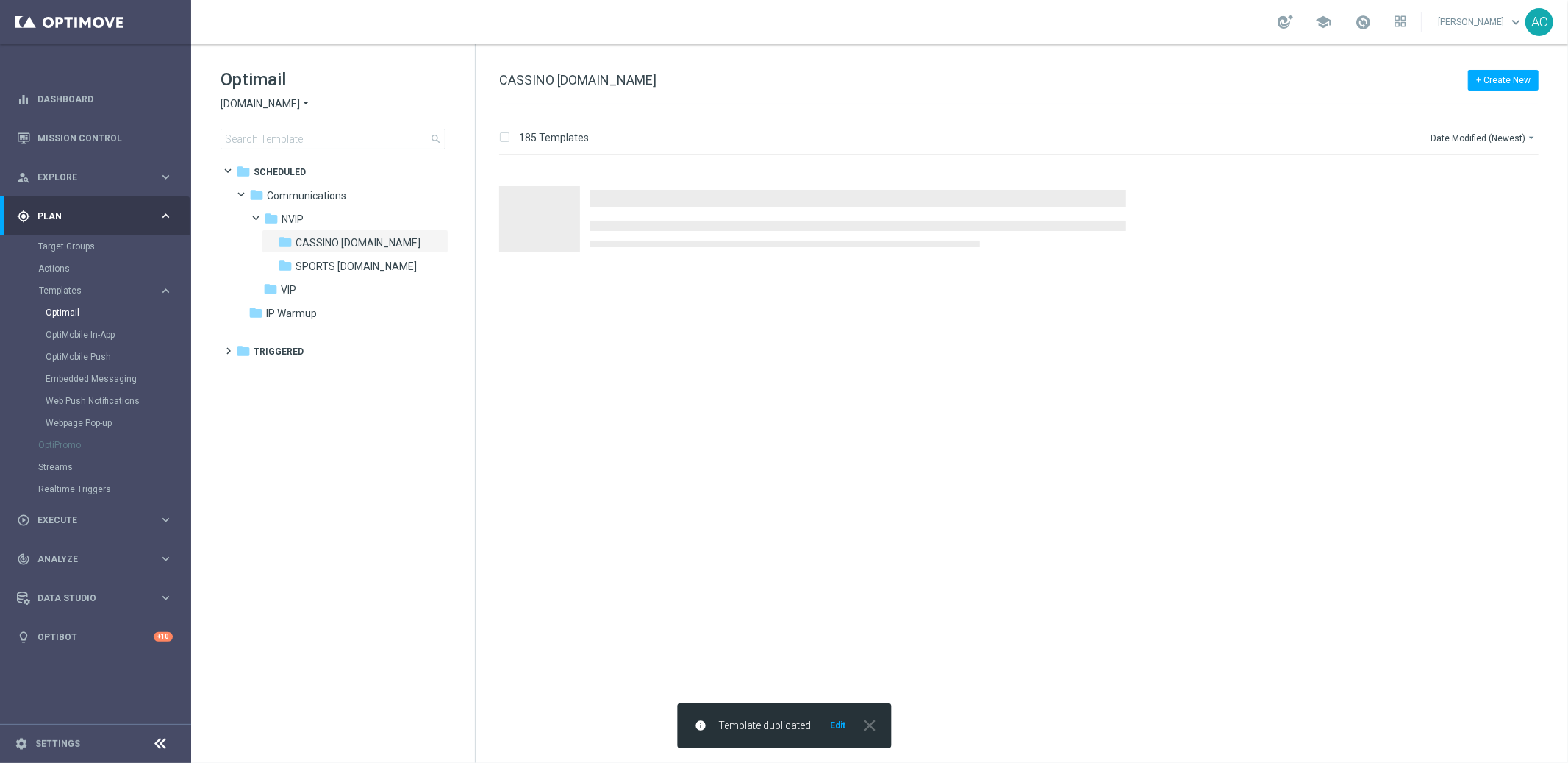
scroll to position [0, 0]
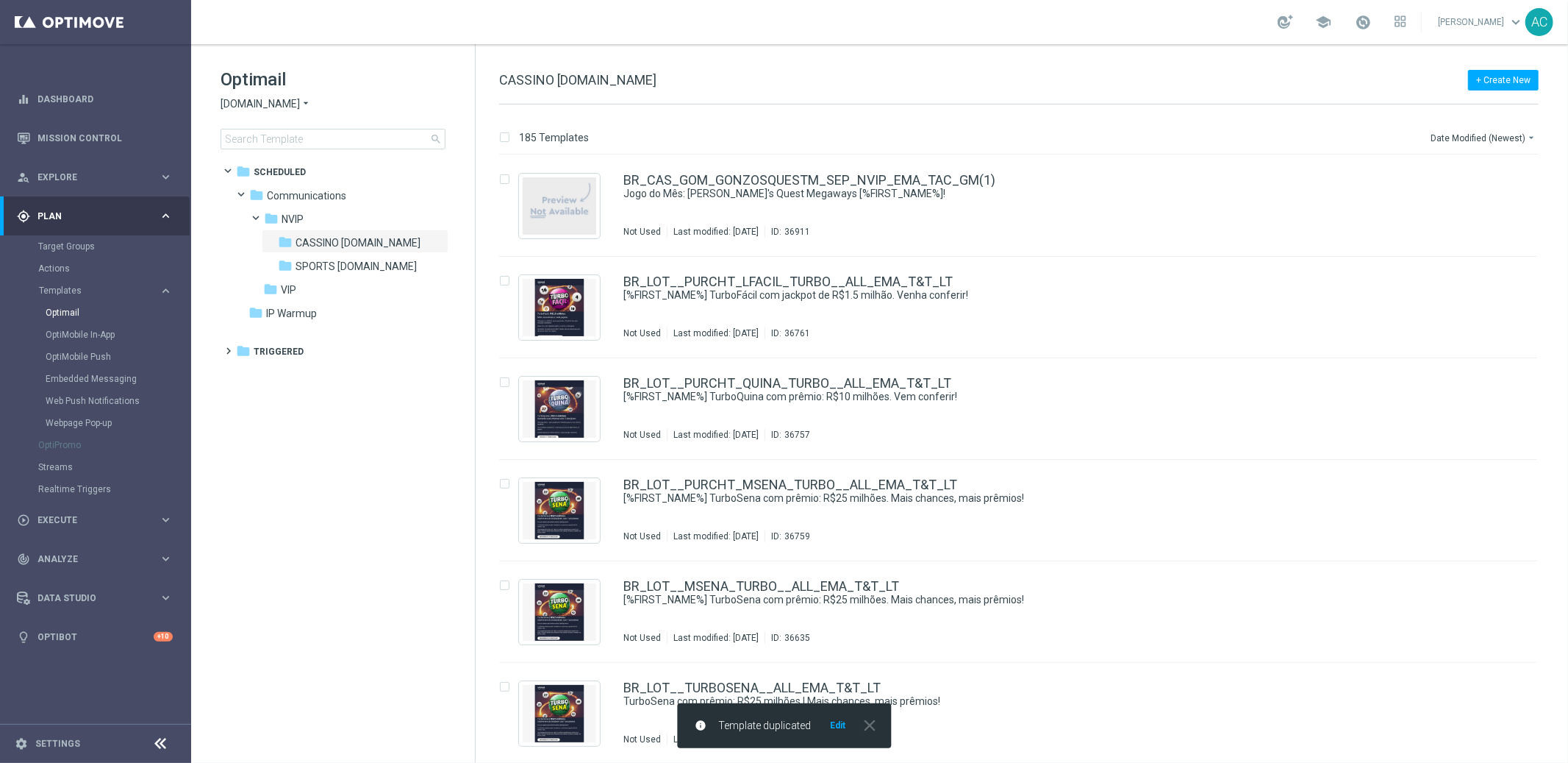
click at [838, 726] on button "Edit" at bounding box center [838, 725] width 19 height 12
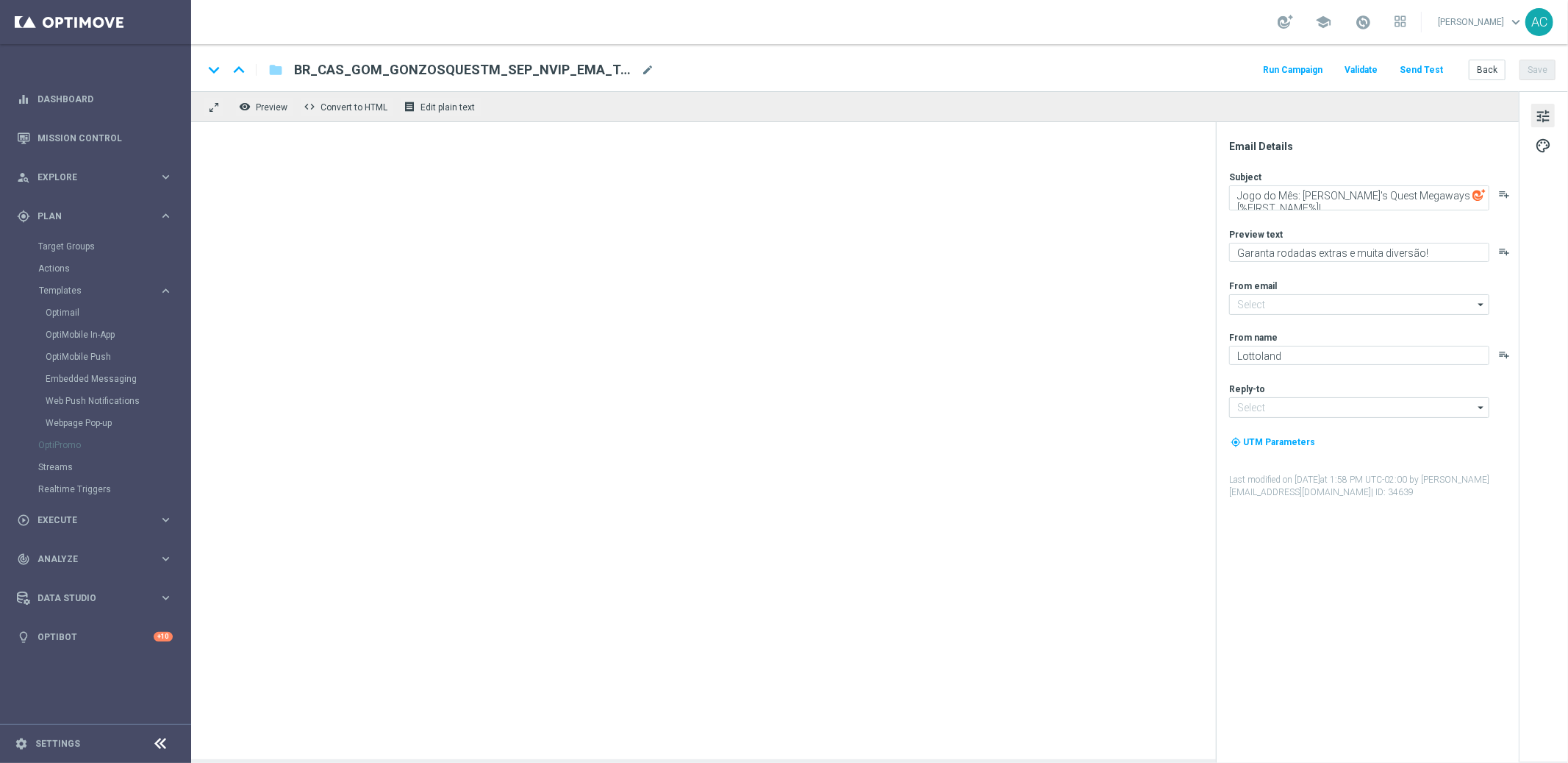
type input "[EMAIL_ADDRESS][DOMAIN_NAME]"
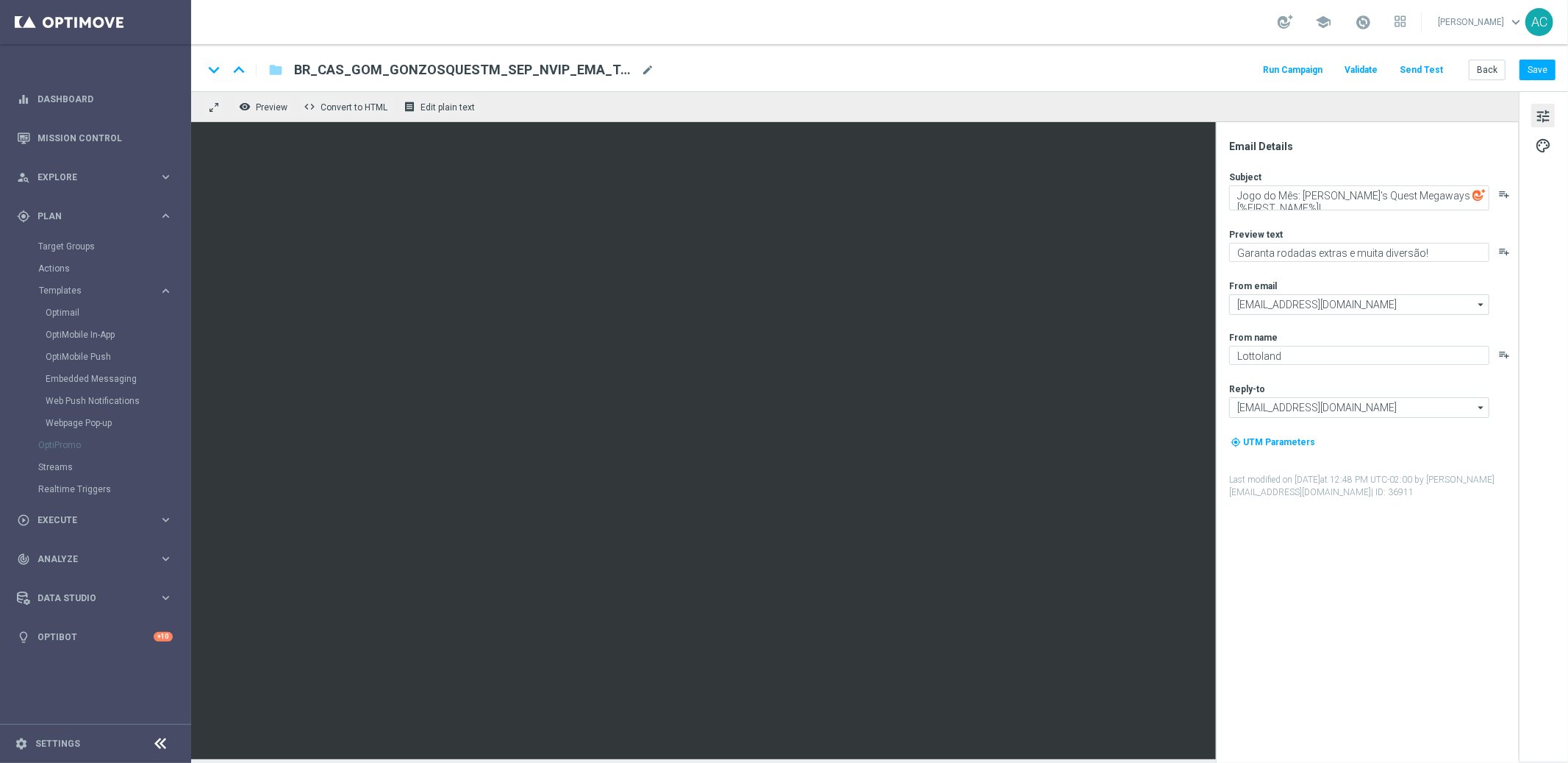
click at [590, 67] on span "BR_CAS_GOM_GONZOSQUESTM_SEP_NVIP_EMA_TAC_GM(1)" at bounding box center [465, 70] width 341 height 18
click at [467, 61] on span "BR_CAS_GOM_GONZOSQUESTM_SEP_NVIP_EMA_TAC_GM(1)" at bounding box center [465, 70] width 341 height 18
click at [467, 61] on input "BR_CAS_GOM_GONZOSQUESTM_SEP_NVIP_EMA_TAC_GM(1)" at bounding box center [476, 70] width 364 height 19
paste input "ZOMBIEOUT_OCT_NVIP_EMA_TAC_GM"
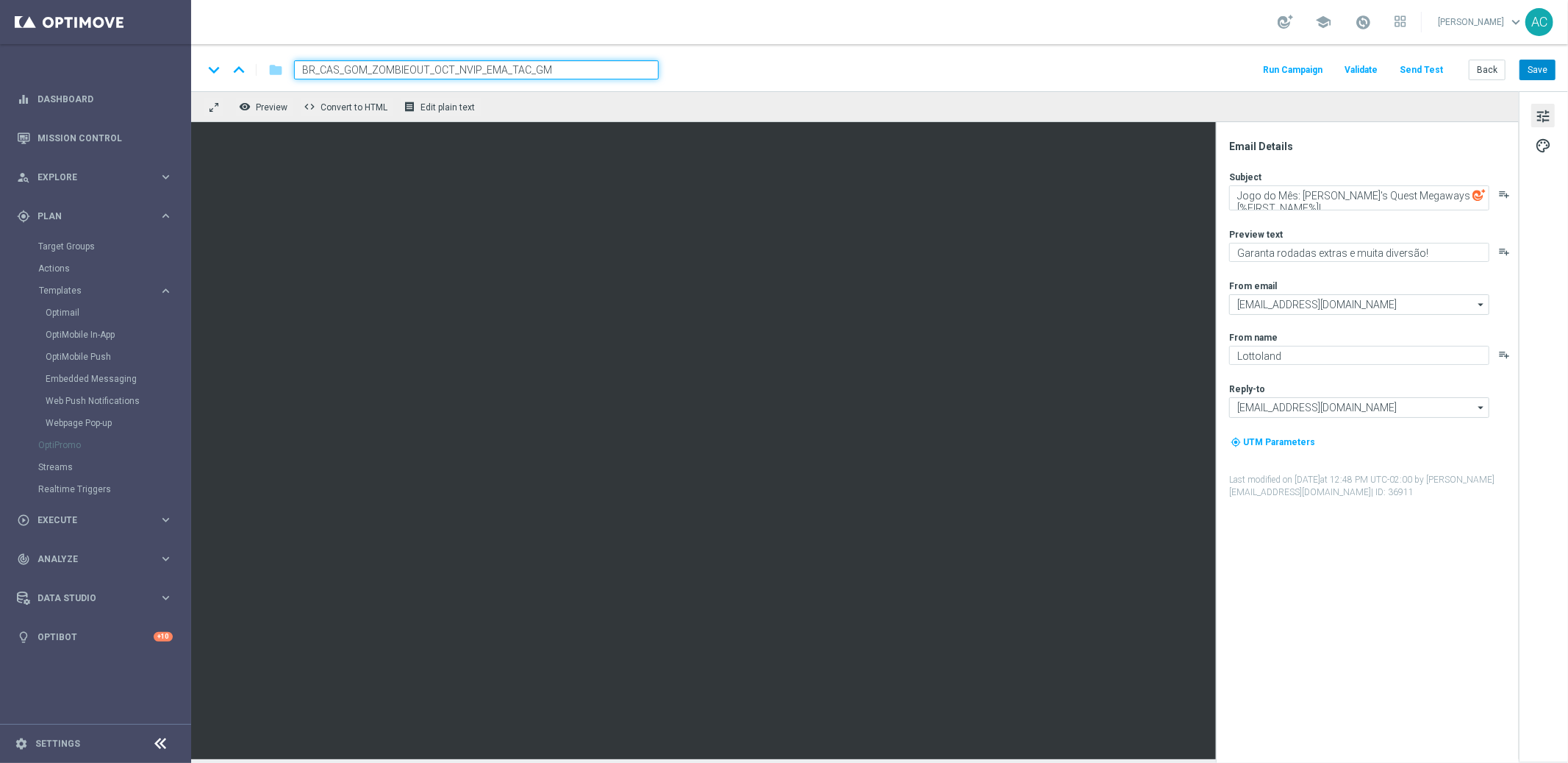
type input "BR_CAS_GOM_ZOMBIEOUT_OCT_NVIP_EMA_TAC_GM"
click at [1528, 65] on button "Save" at bounding box center [1537, 69] width 36 height 20
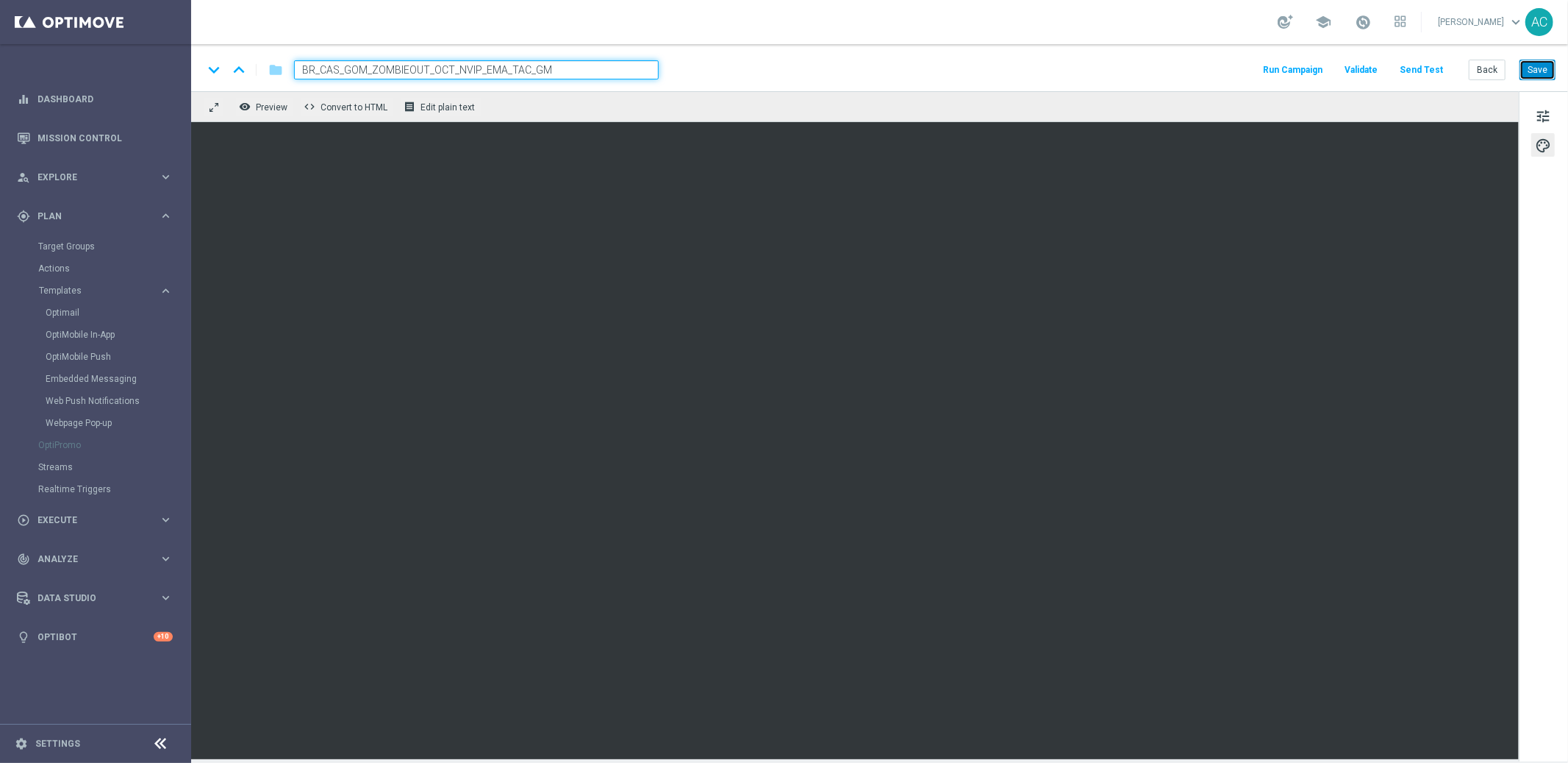
click at [1542, 73] on button "Save" at bounding box center [1537, 69] width 36 height 20
click at [1537, 73] on button "Save" at bounding box center [1537, 69] width 36 height 20
click at [1551, 68] on button "Save" at bounding box center [1537, 69] width 36 height 20
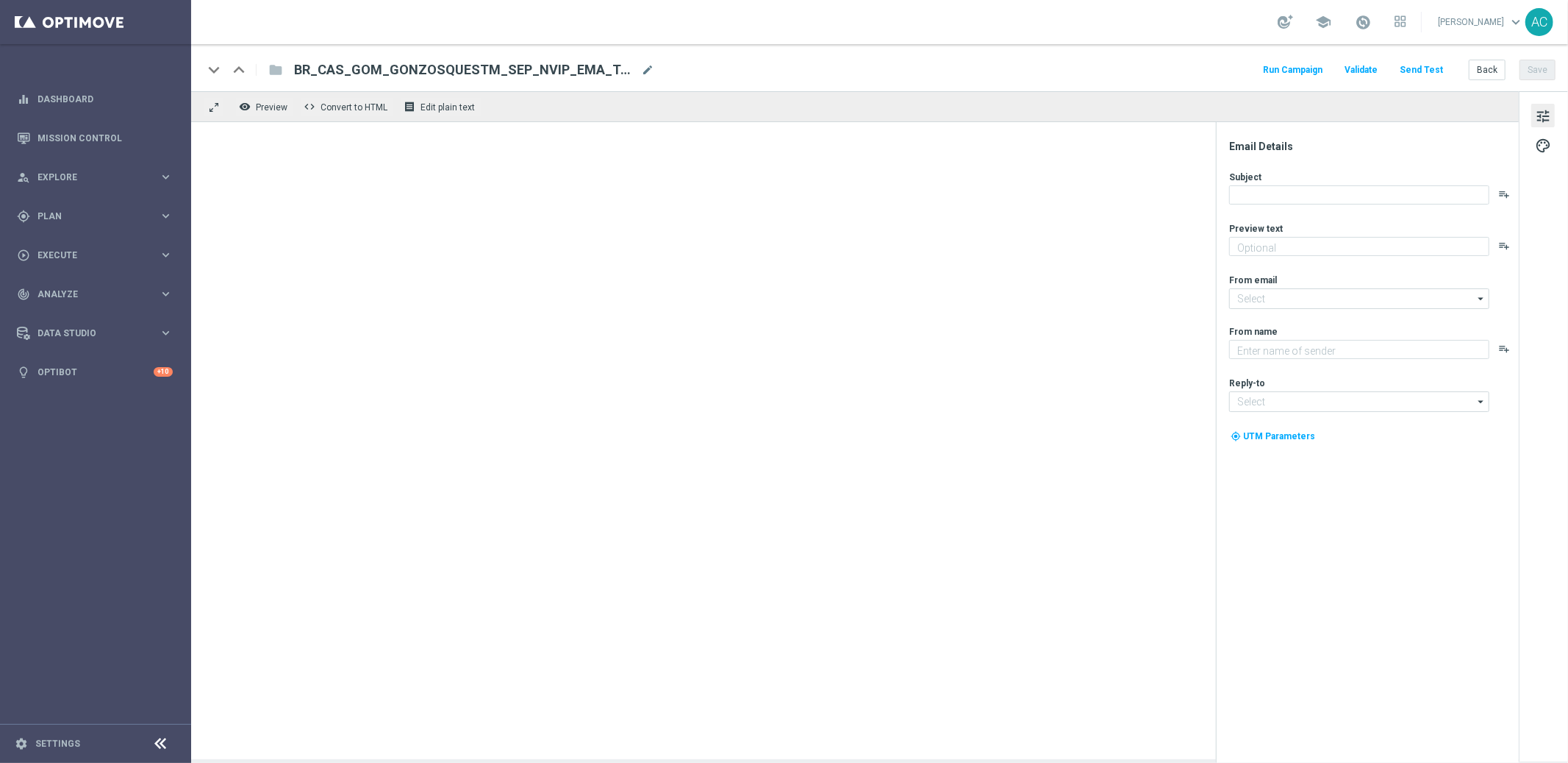
type textarea "Garanta rodadas extras e muita diversão!"
type input "[EMAIL_ADDRESS][DOMAIN_NAME]"
type textarea "Lottoland"
type input "[EMAIL_ADDRESS][DOMAIN_NAME]"
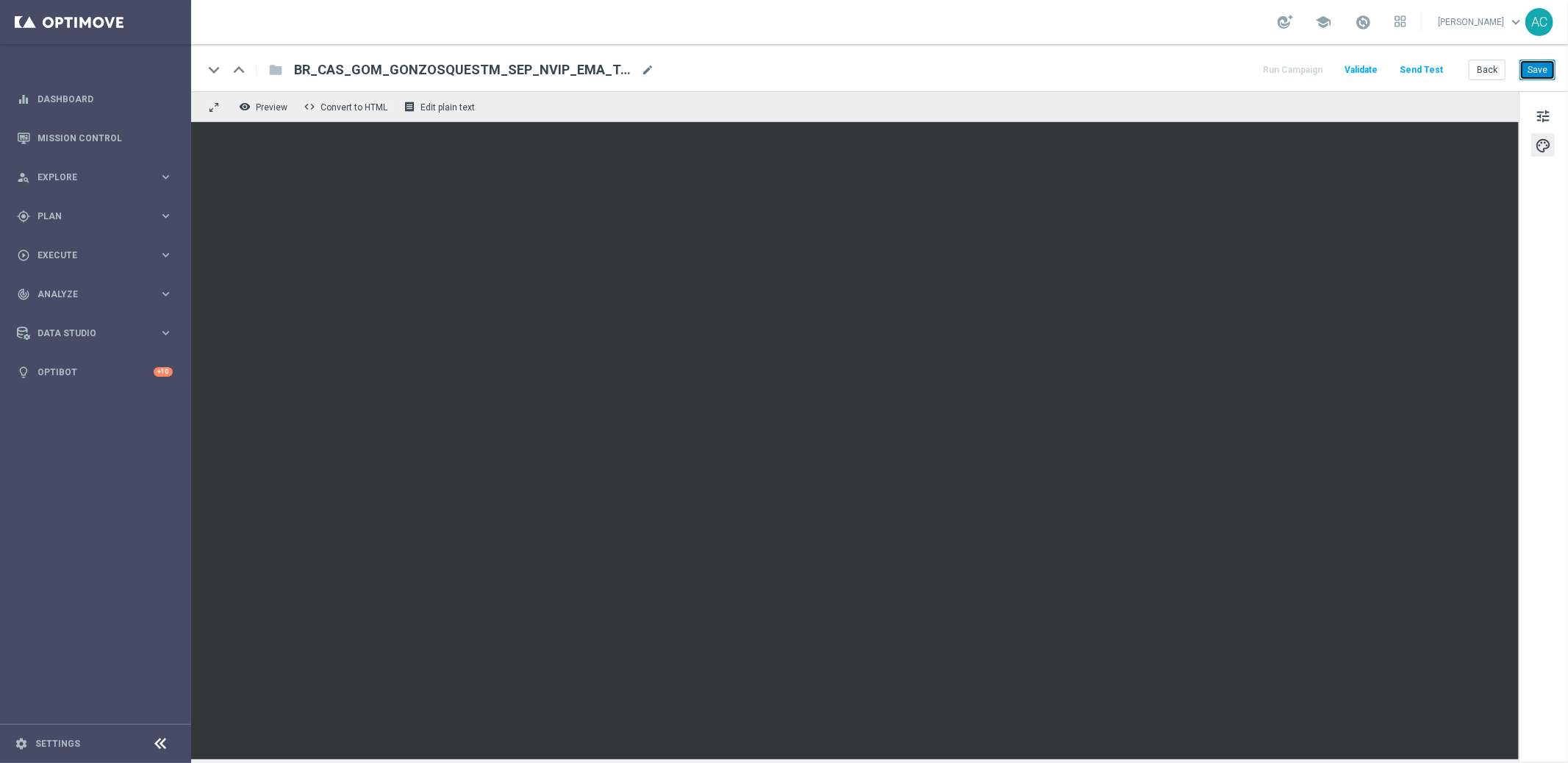
click at [1537, 63] on button "Save" at bounding box center [1537, 69] width 36 height 20
click at [428, 63] on span "BR_CAS_GOM_GONZOSQUESTM_SEP_NVIP_EMA_TAC_GM" at bounding box center [465, 70] width 341 height 18
click at [0, 0] on input "BR_CAS_GOM_GONZOSQUESTM_SEP_NVIP_EMA_TAC_GM" at bounding box center [0, 0] width 0 height 0
click at [428, 63] on input "BR_CAS_GOM_GONZOSQUESTM_SEP_NVIP_EMA_TAC_GM" at bounding box center [476, 70] width 364 height 19
